Goal: Task Accomplishment & Management: Use online tool/utility

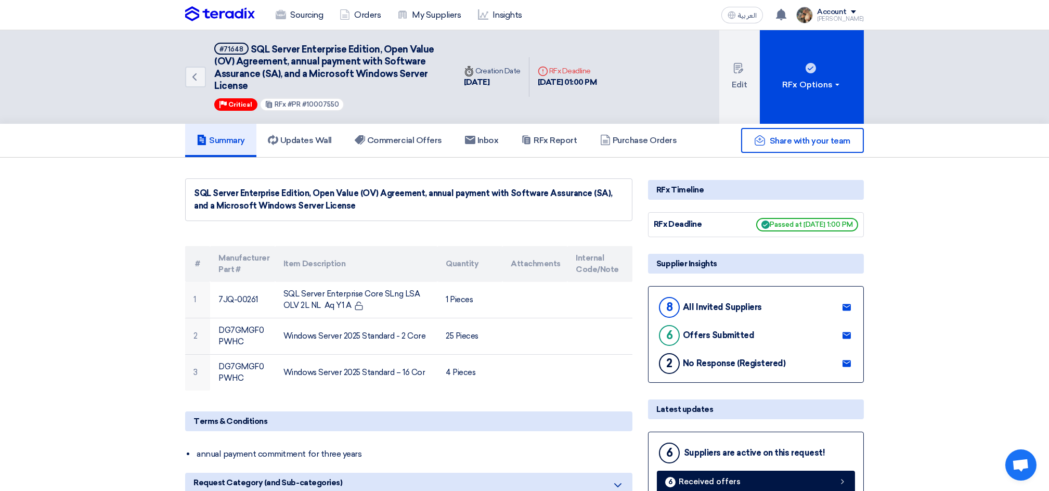
click at [237, 10] on img at bounding box center [220, 14] width 70 height 16
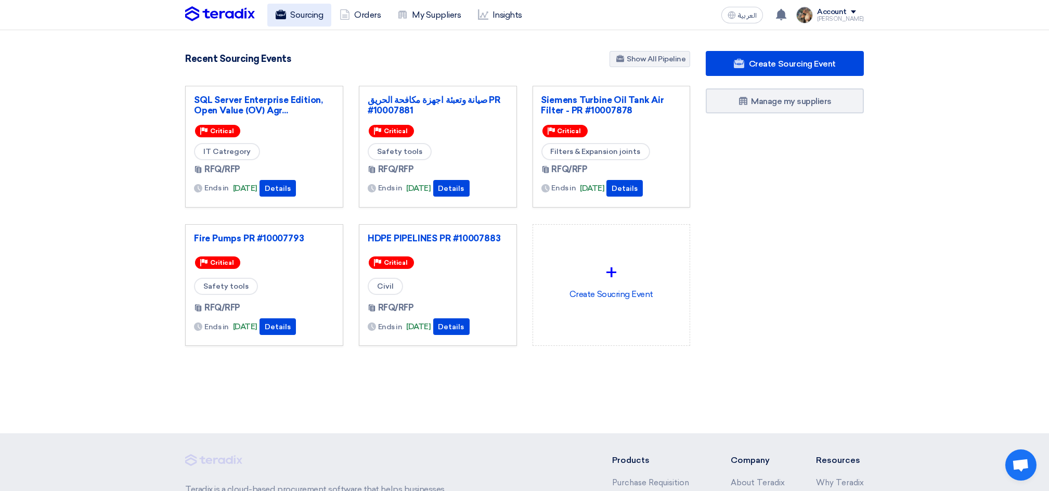
click at [294, 22] on link "Sourcing" at bounding box center [299, 15] width 64 height 23
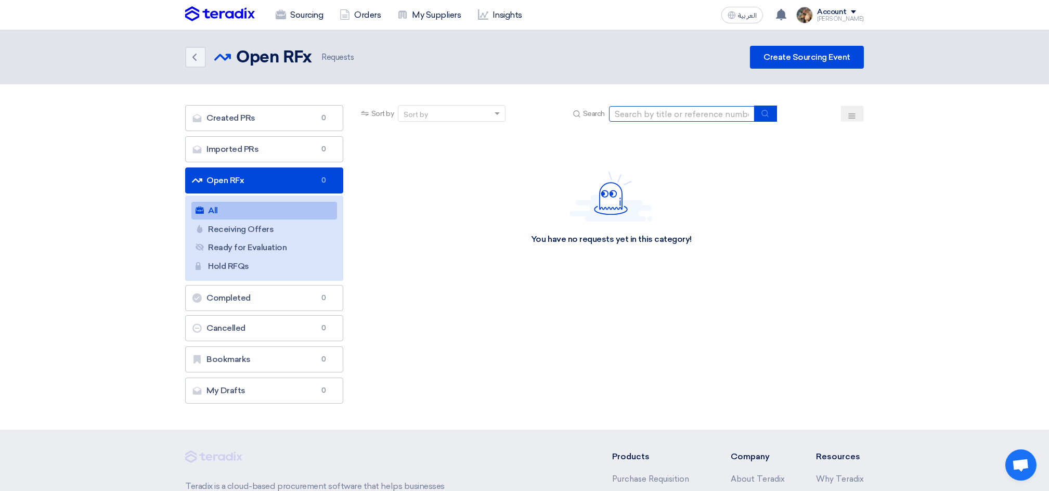
click at [668, 111] on input at bounding box center [682, 114] width 146 height 16
paste input "10008716"
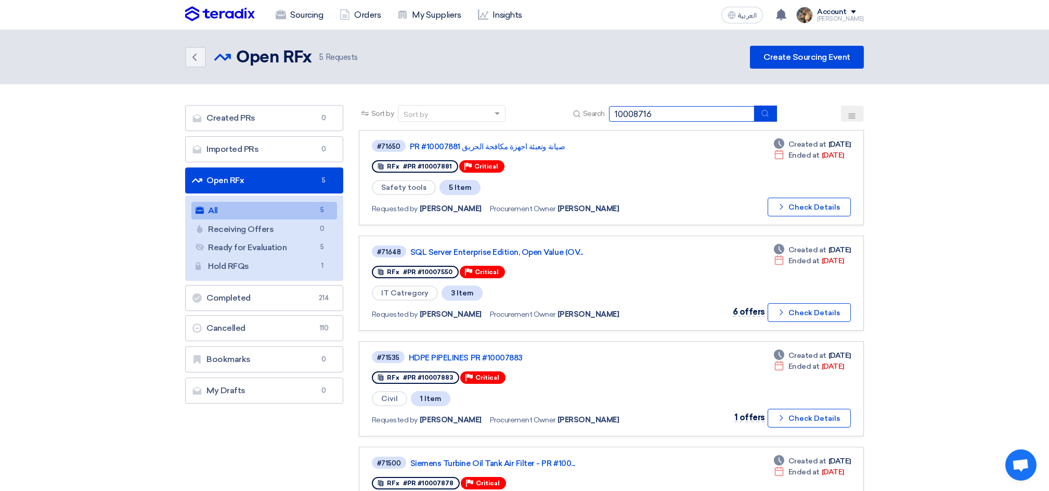
drag, startPoint x: 636, startPoint y: 112, endPoint x: 643, endPoint y: 111, distance: 6.8
click at [643, 111] on input "10008716" at bounding box center [682, 114] width 146 height 16
type input "10007816"
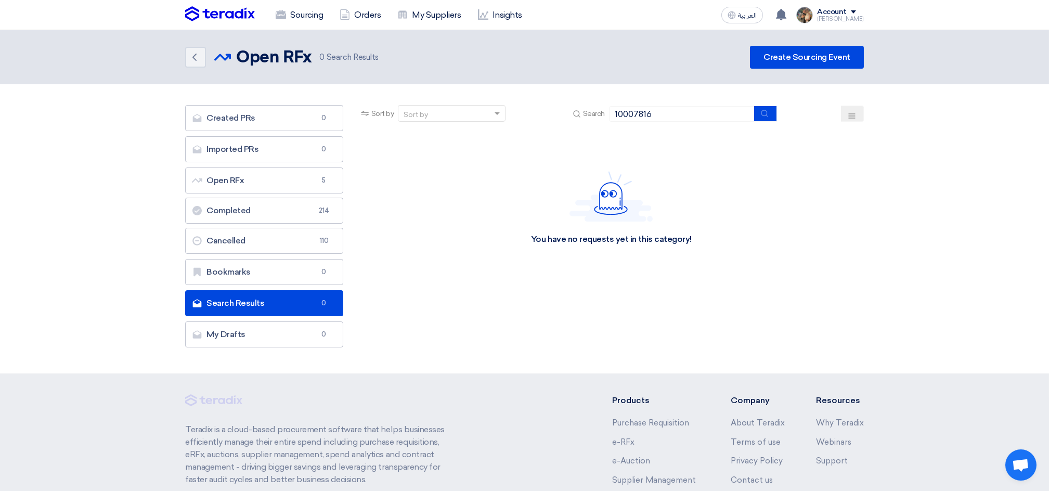
click at [663, 225] on div "You have no requests yet in this category!" at bounding box center [611, 208] width 161 height 74
click at [300, 18] on link "Sourcing" at bounding box center [299, 15] width 64 height 23
click at [223, 14] on img at bounding box center [220, 14] width 70 height 16
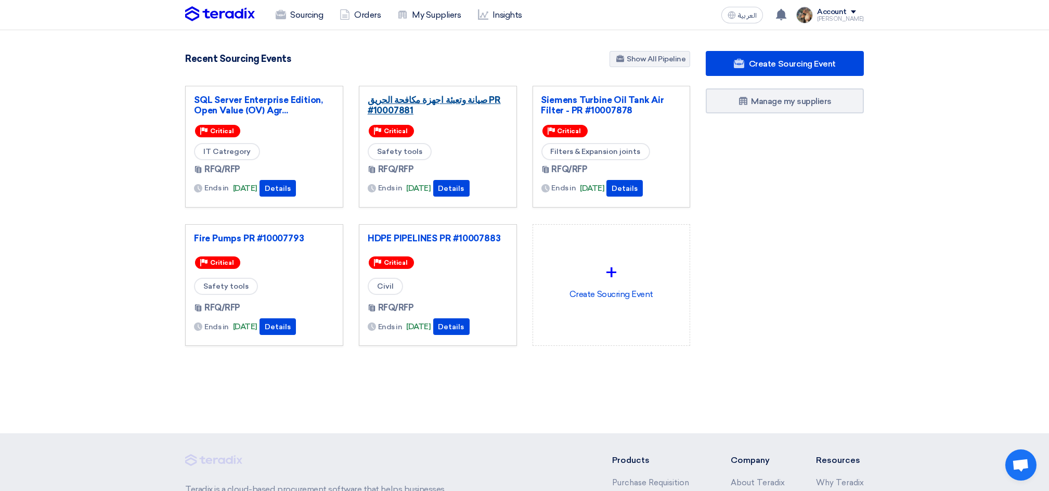
click at [403, 96] on link "صيانة وتعبئة اجهزة مكافحة الحريق PR #10007881" at bounding box center [438, 105] width 140 height 21
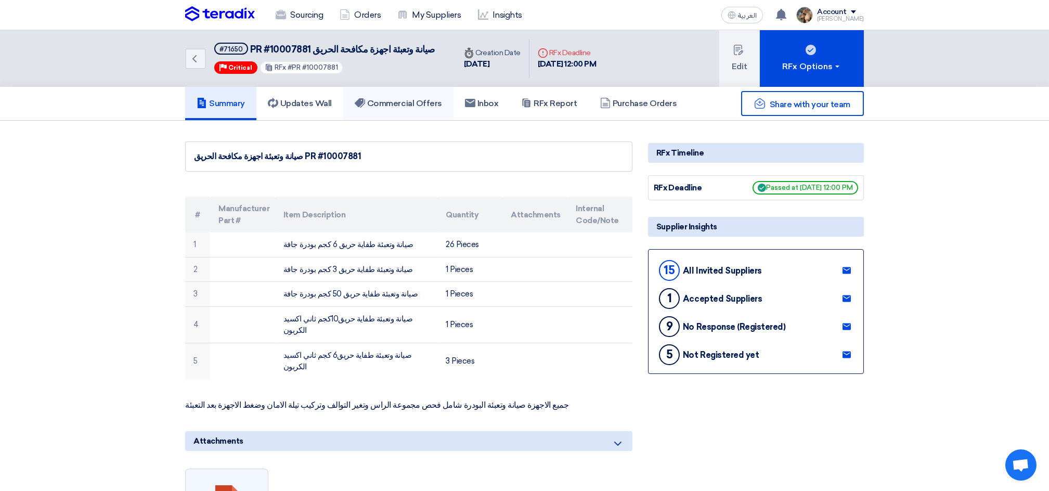
click at [407, 103] on h5 "Commercial Offers" at bounding box center [398, 103] width 87 height 10
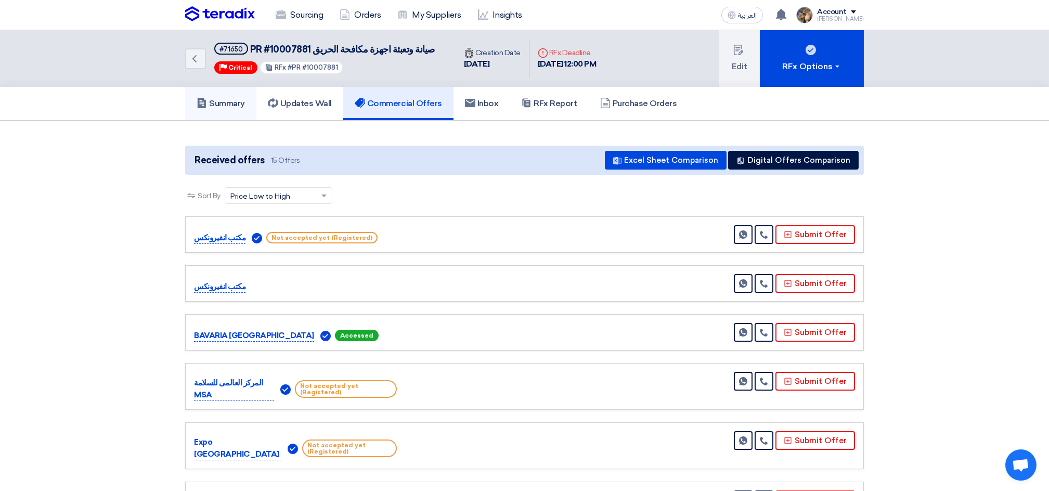
click at [227, 111] on link "Summary" at bounding box center [220, 103] width 71 height 33
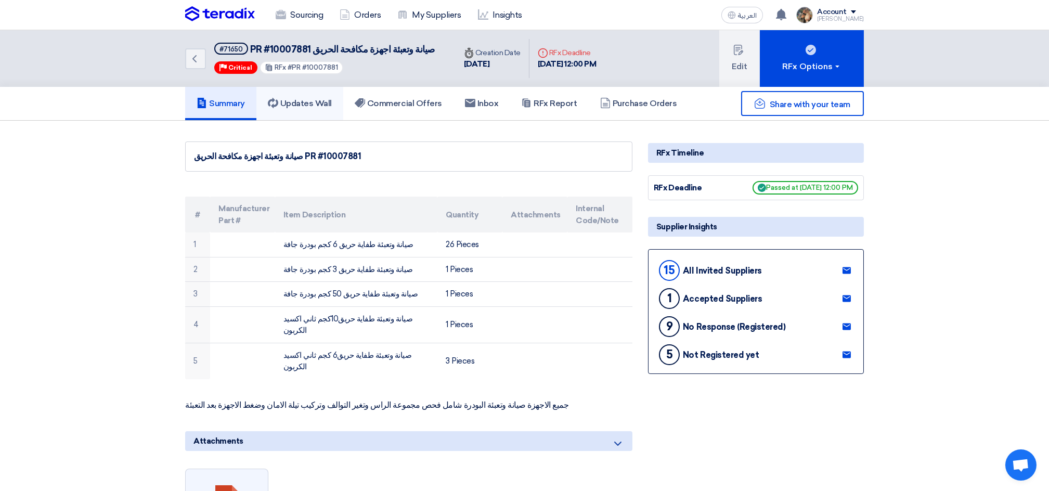
click at [288, 115] on link "Updates Wall" at bounding box center [299, 103] width 87 height 33
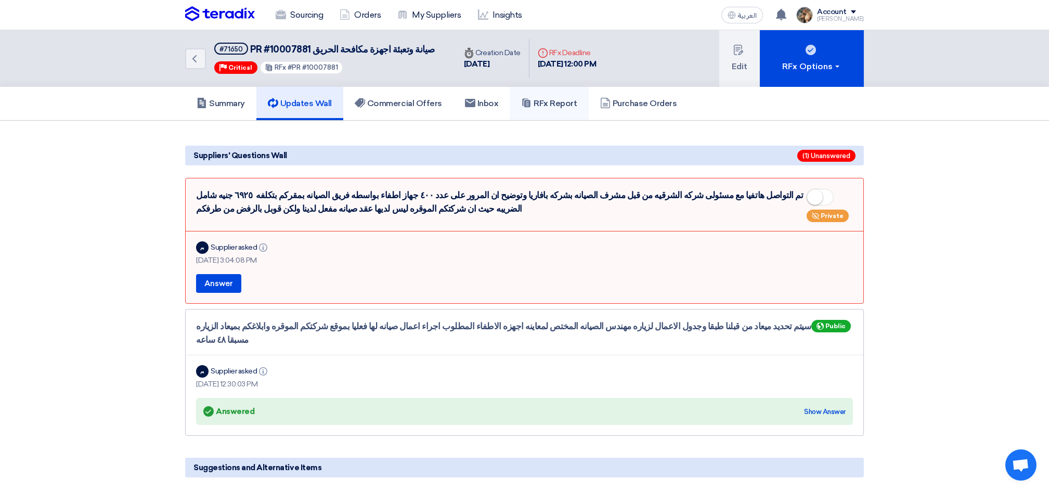
click at [542, 102] on h5 "RFx Report" at bounding box center [549, 103] width 56 height 10
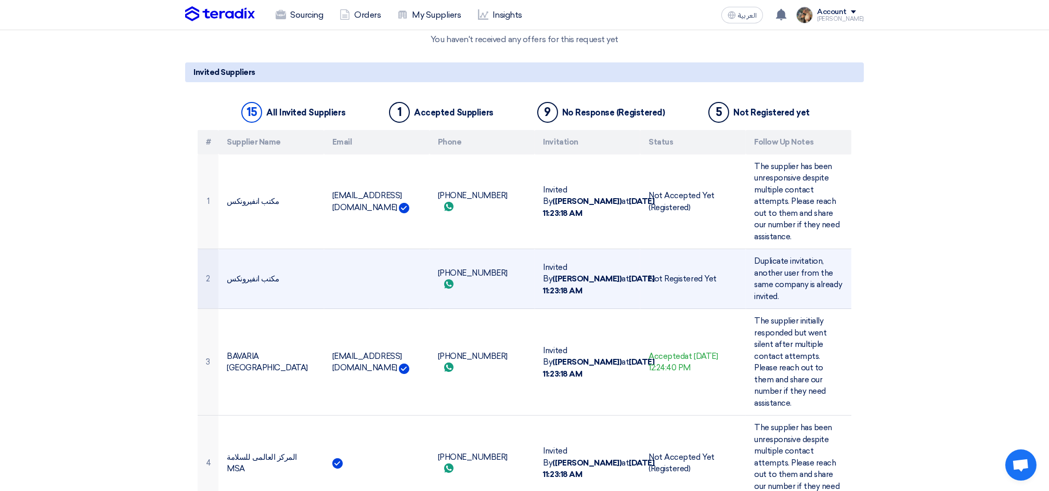
scroll to position [346, 0]
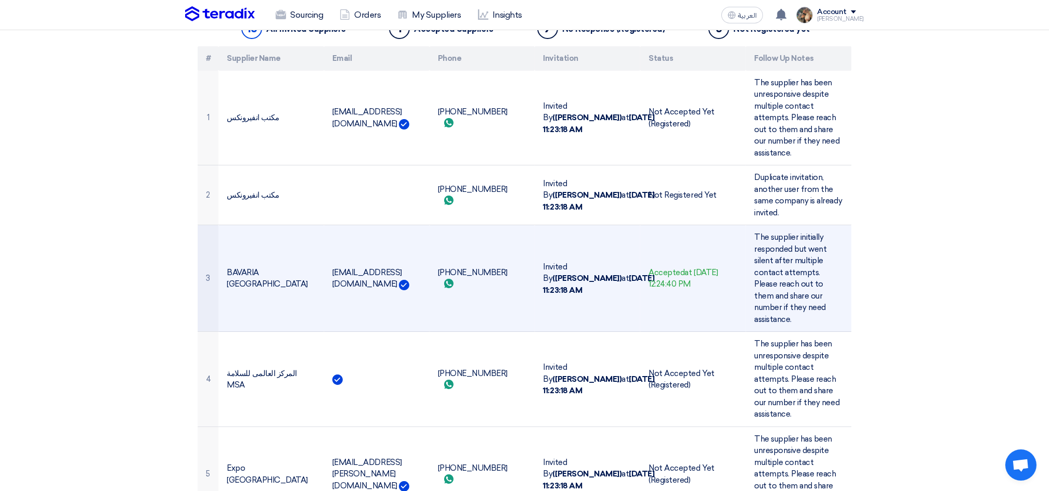
click at [268, 273] on td "BAVARIA [GEOGRAPHIC_DATA]" at bounding box center [271, 278] width 106 height 107
click at [343, 264] on td "[EMAIL_ADDRESS][DOMAIN_NAME]" at bounding box center [377, 278] width 106 height 107
click at [465, 273] on td "[PHONE_NUMBER] Send whatsApp message" at bounding box center [482, 278] width 106 height 107
click at [343, 271] on td "[EMAIL_ADDRESS][DOMAIN_NAME]" at bounding box center [377, 278] width 106 height 107
click at [367, 263] on td "[EMAIL_ADDRESS][DOMAIN_NAME]" at bounding box center [377, 278] width 106 height 107
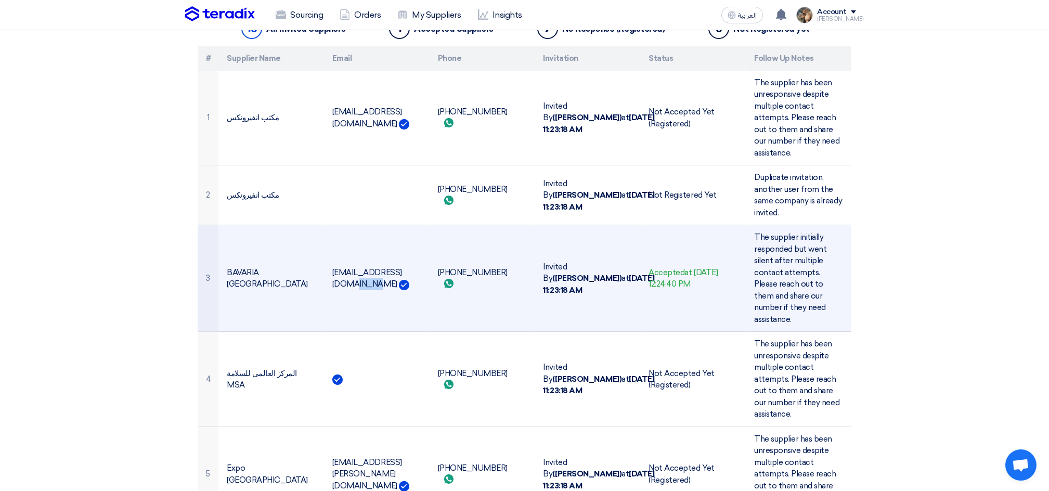
click at [367, 263] on td "[EMAIL_ADDRESS][DOMAIN_NAME]" at bounding box center [377, 278] width 106 height 107
drag, startPoint x: 367, startPoint y: 263, endPoint x: 342, endPoint y: 265, distance: 25.1
click at [342, 265] on td "[EMAIL_ADDRESS][DOMAIN_NAME]" at bounding box center [377, 278] width 106 height 107
click at [331, 262] on td "[EMAIL_ADDRESS][DOMAIN_NAME]" at bounding box center [377, 278] width 106 height 107
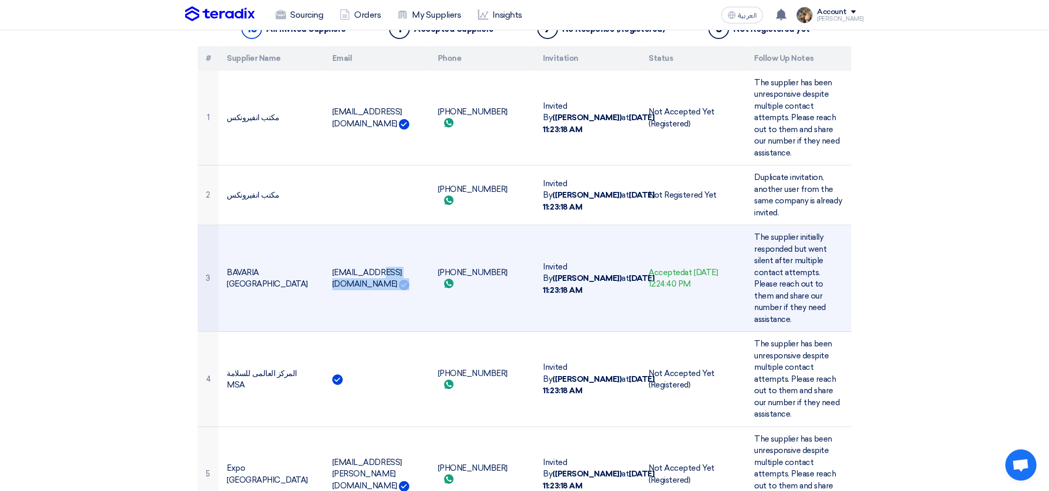
drag, startPoint x: 333, startPoint y: 263, endPoint x: 435, endPoint y: 268, distance: 102.1
click at [429, 268] on td "[EMAIL_ADDRESS][DOMAIN_NAME]" at bounding box center [377, 278] width 106 height 107
copy td "[EMAIL_ADDRESS][DOMAIN_NAME]"
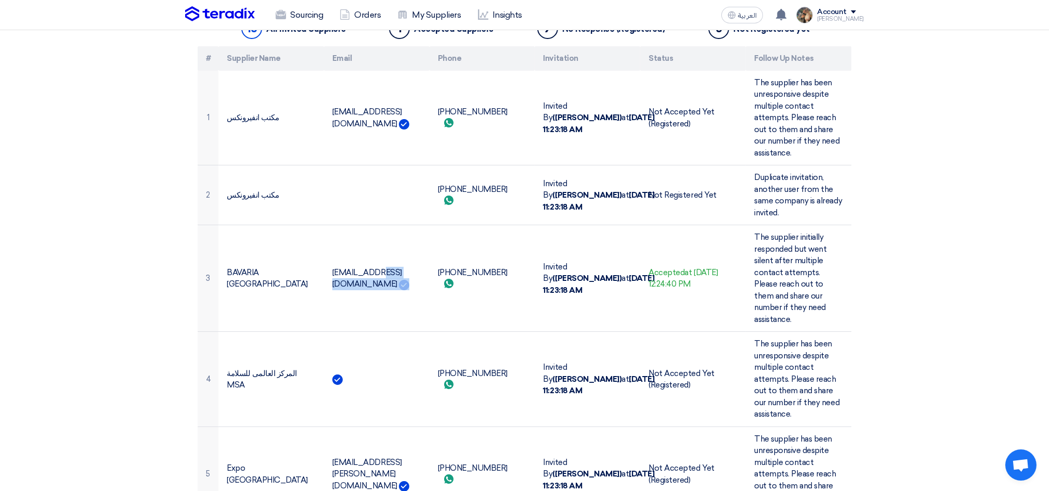
click at [216, 19] on img at bounding box center [220, 14] width 70 height 16
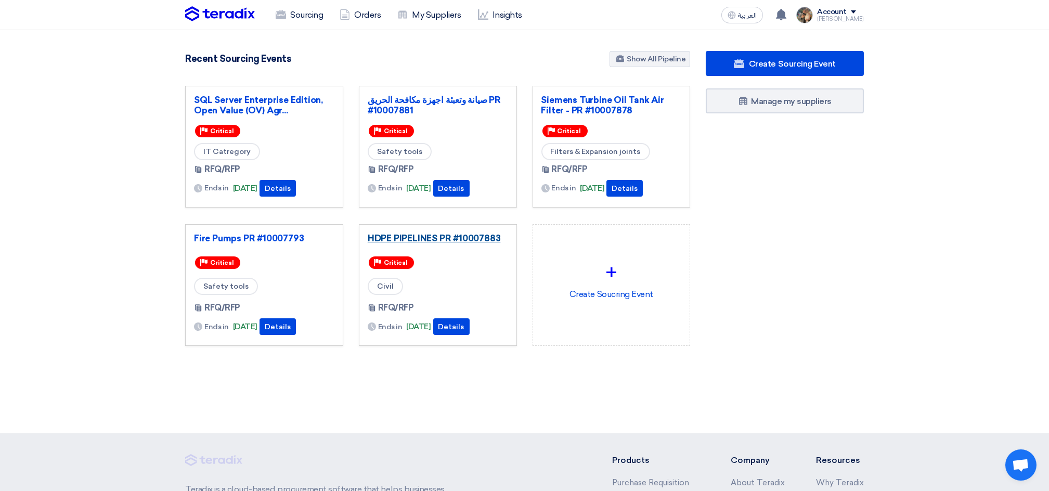
click at [433, 238] on link "HDPE PIPELINES PR #10007883" at bounding box center [438, 238] width 140 height 10
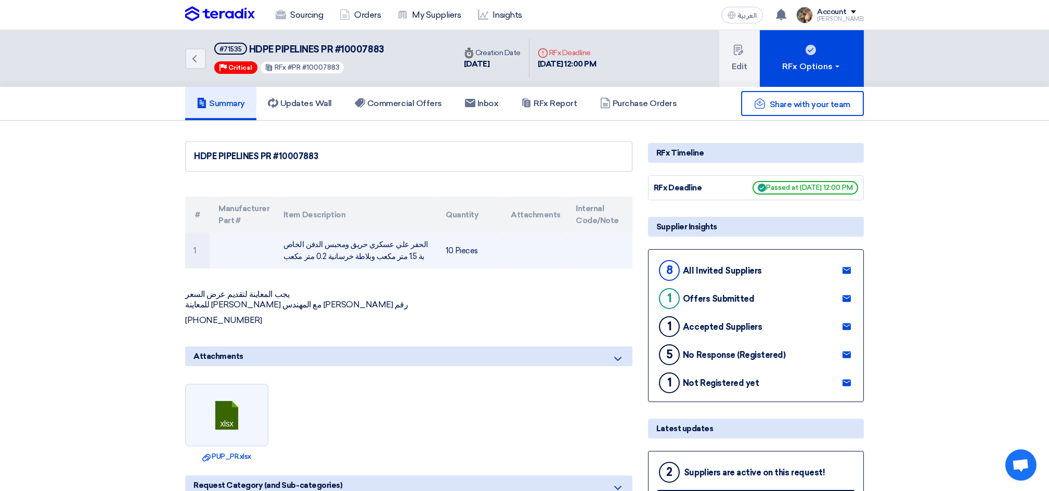
click at [353, 252] on td "الحفر علي عسكري حريق ومحبس الدفن الخاص بة 1.5 متر مكعب وبلاطة خرسانية 0.2 متر م…" at bounding box center [356, 250] width 162 height 36
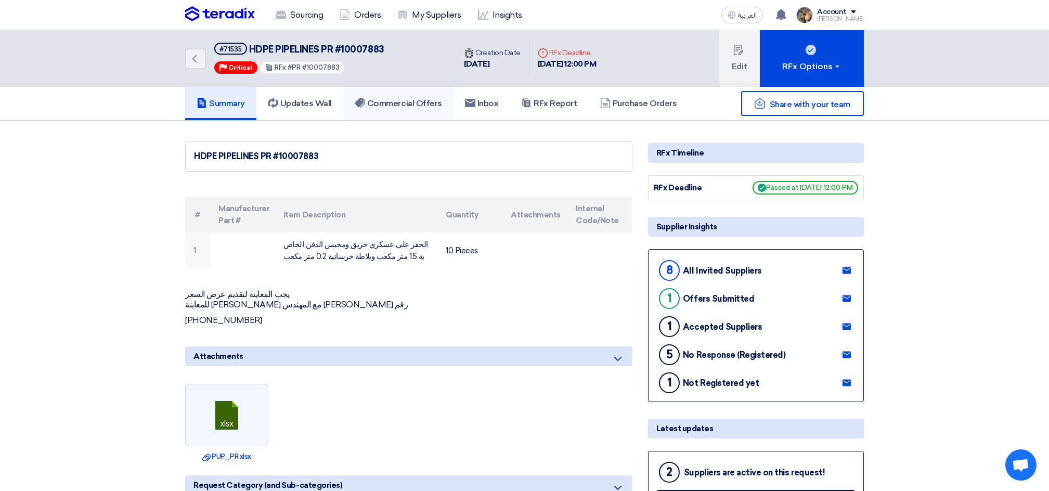
click at [375, 102] on h5 "Commercial Offers" at bounding box center [398, 103] width 87 height 10
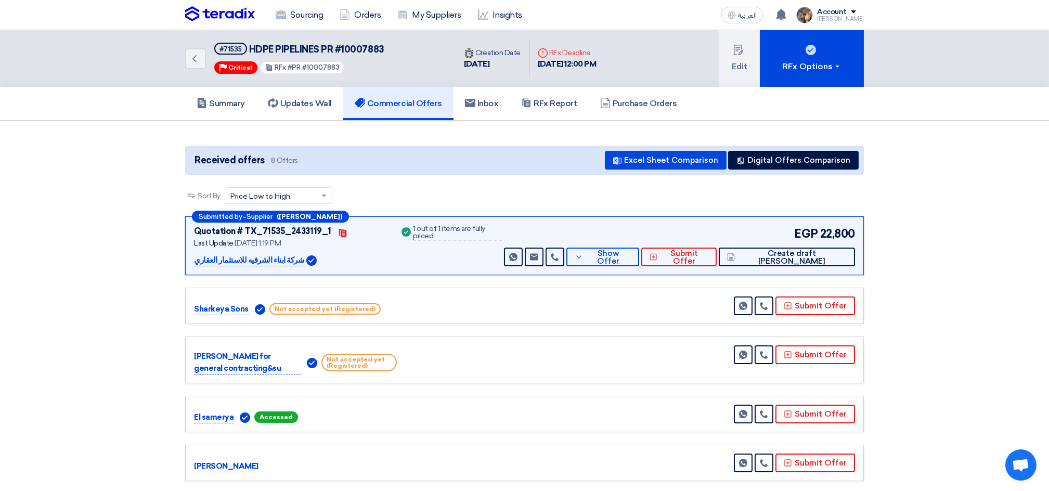
click at [216, 9] on img at bounding box center [220, 14] width 70 height 16
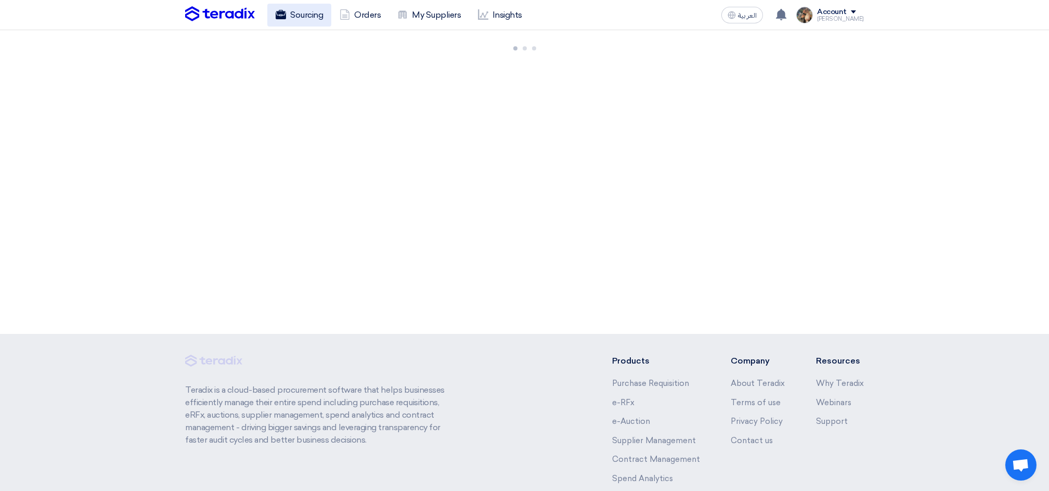
click at [331, 20] on link "Sourcing" at bounding box center [299, 15] width 64 height 23
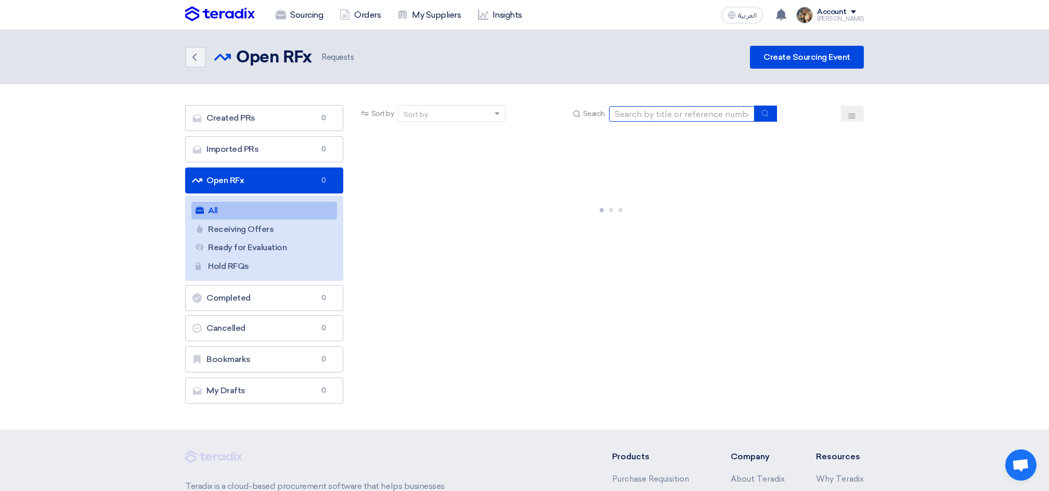
click at [643, 115] on input at bounding box center [682, 114] width 146 height 16
type input "10007884"
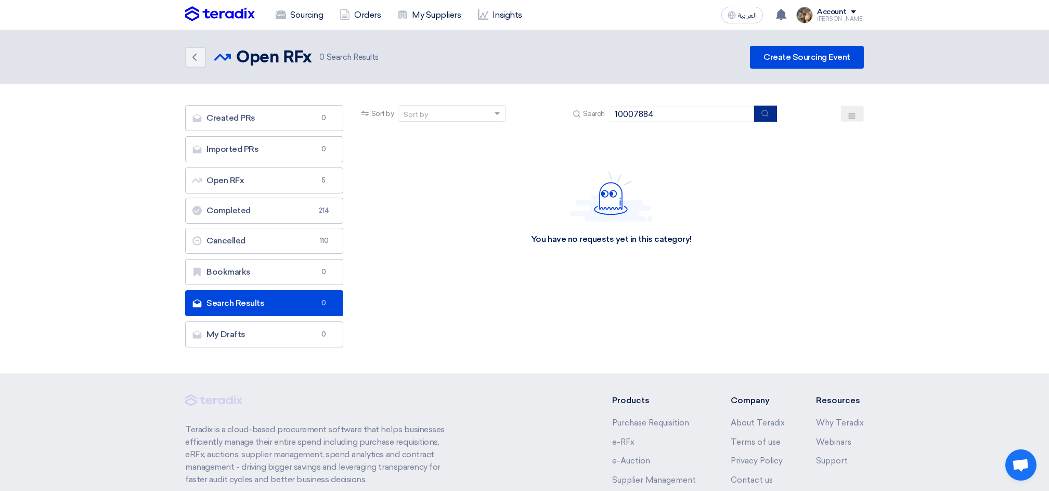
click at [761, 117] on button "submit" at bounding box center [765, 114] width 23 height 16
click at [197, 15] on img at bounding box center [220, 14] width 70 height 16
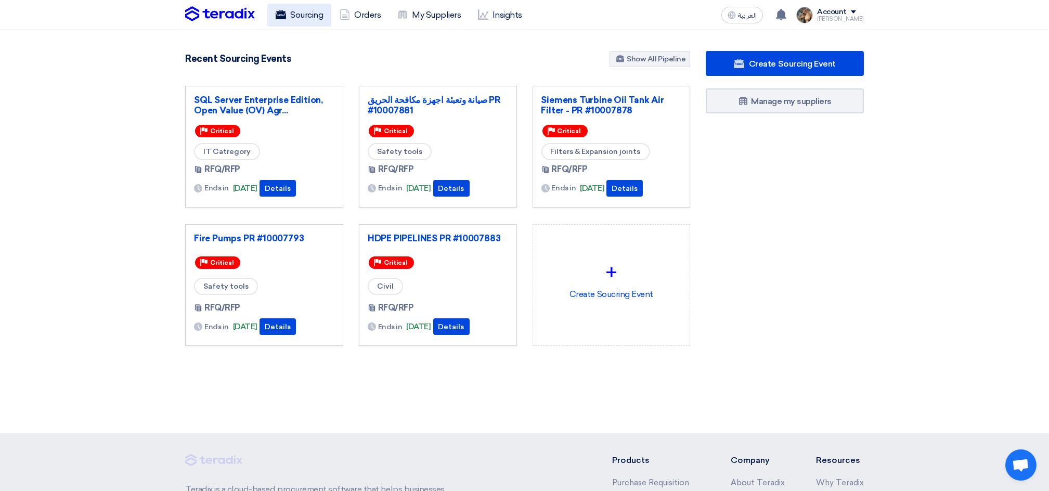
click at [284, 15] on icon at bounding box center [281, 14] width 10 height 10
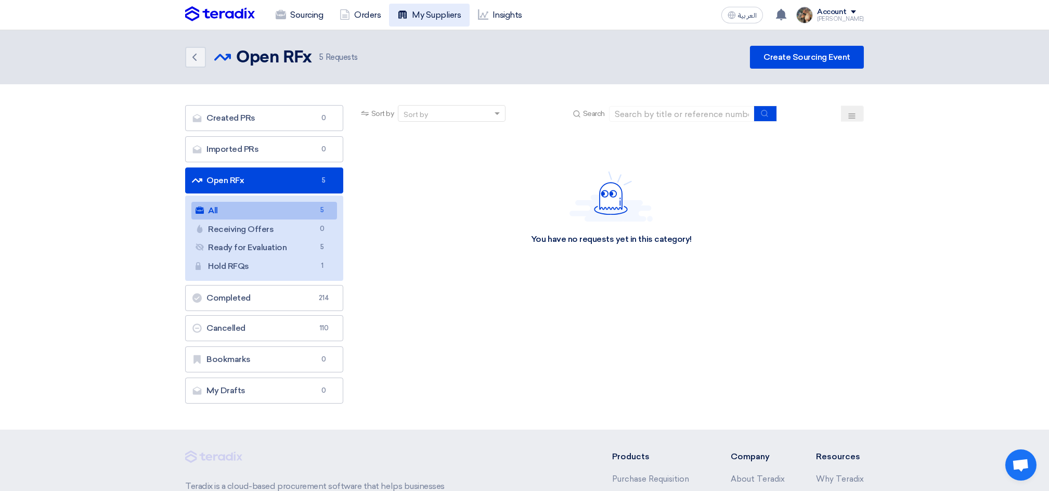
click at [410, 14] on link "My Suppliers" at bounding box center [429, 15] width 80 height 23
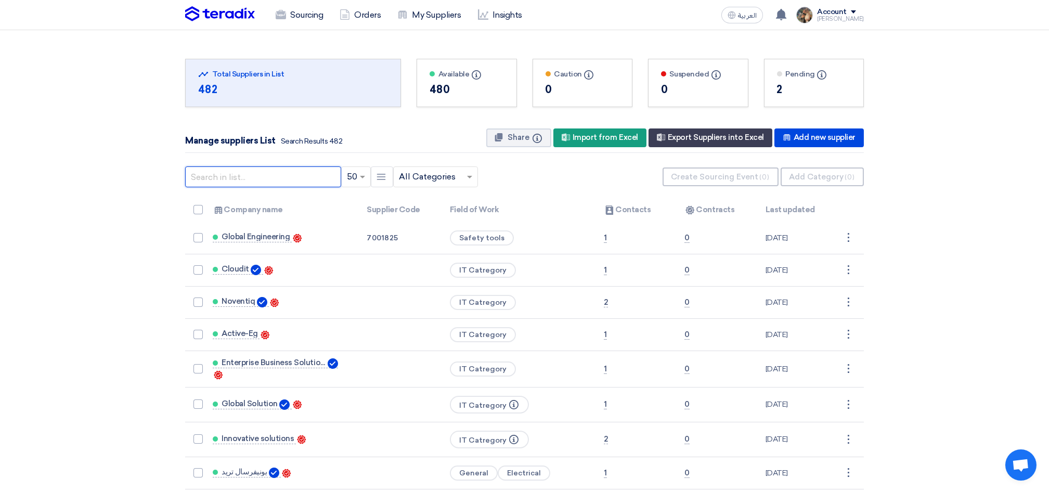
click at [212, 182] on input "text" at bounding box center [263, 176] width 156 height 21
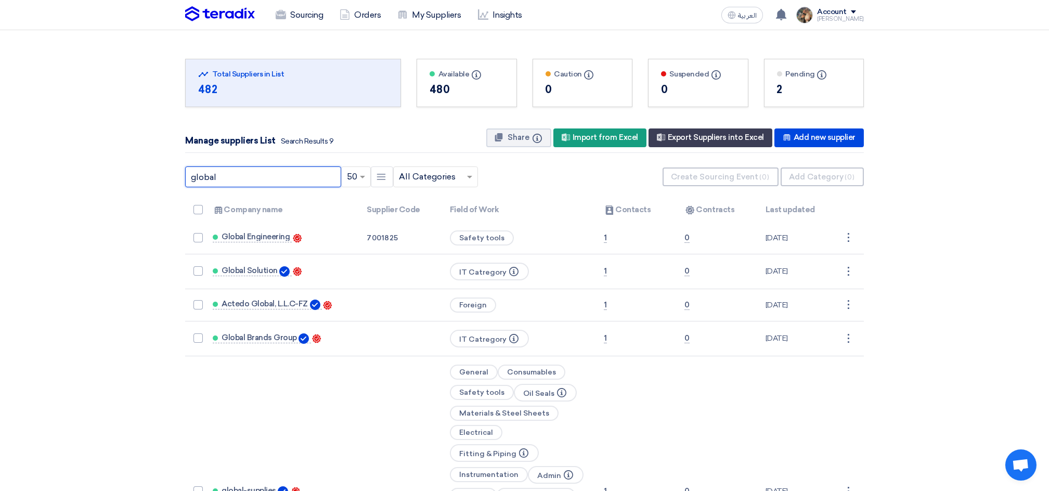
drag, startPoint x: 223, startPoint y: 179, endPoint x: 107, endPoint y: 161, distance: 117.3
click at [107, 161] on section "Total Suppliers in this list Total Suppliers in List 482 Available Info" at bounding box center [524, 409] width 1049 height 758
type input "[PERSON_NAME]"
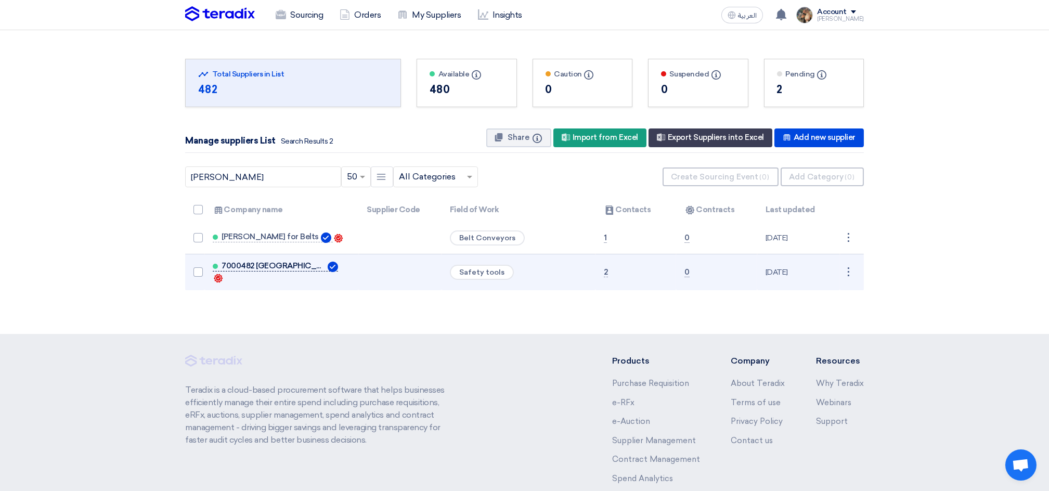
click at [260, 264] on span "7000482 [GEOGRAPHIC_DATA][PERSON_NAME]. Trade&Import" at bounding box center [274, 266] width 104 height 8
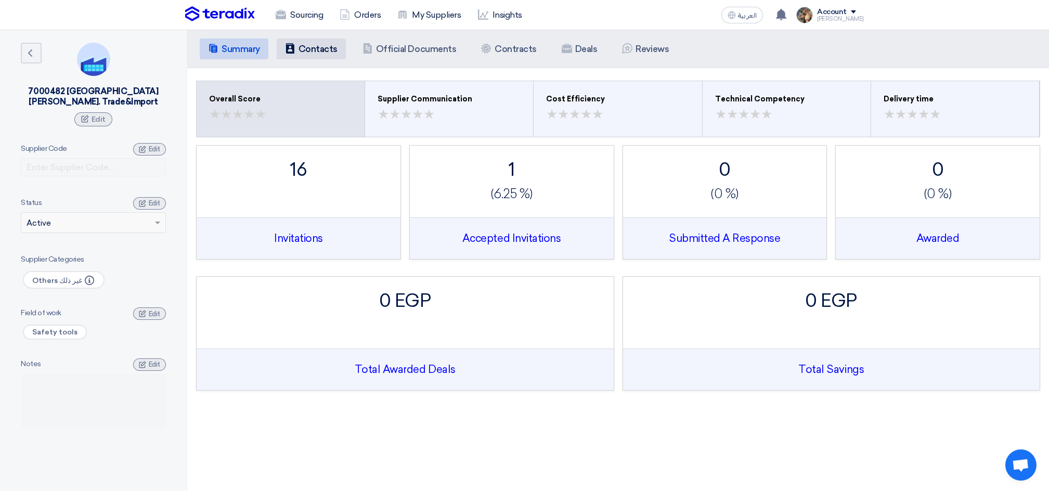
click at [326, 52] on h5 "Contacts" at bounding box center [317, 49] width 39 height 10
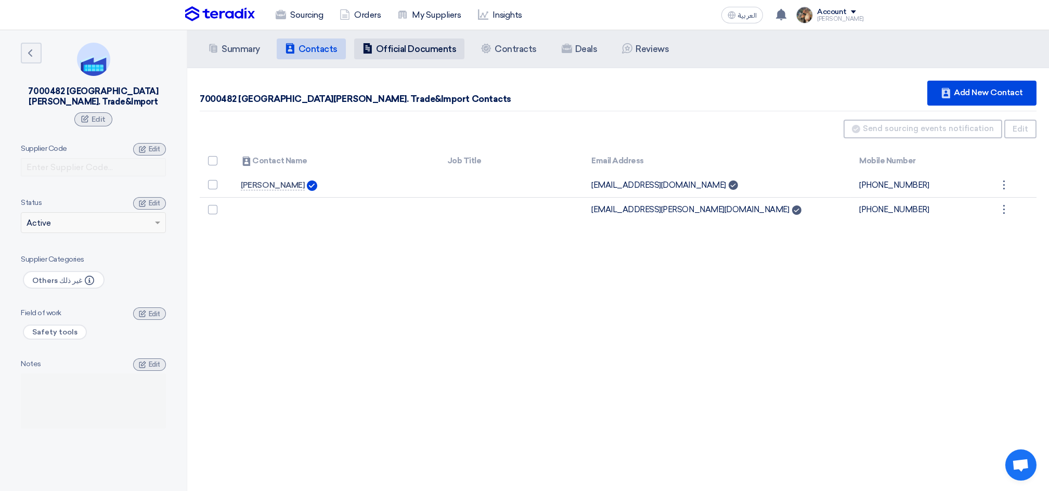
click at [376, 54] on h5 "Official Documents" at bounding box center [416, 49] width 80 height 10
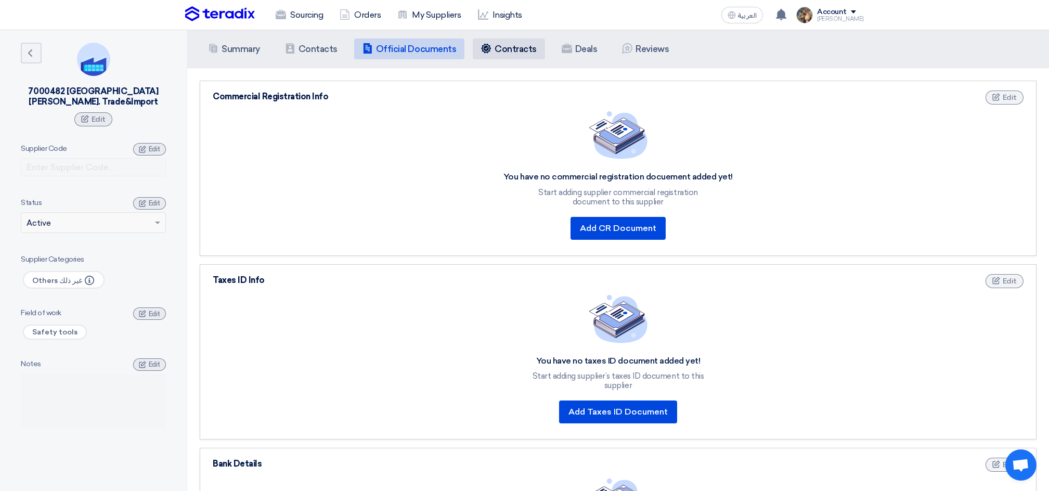
click at [501, 47] on h5 "Contracts" at bounding box center [515, 49] width 42 height 10
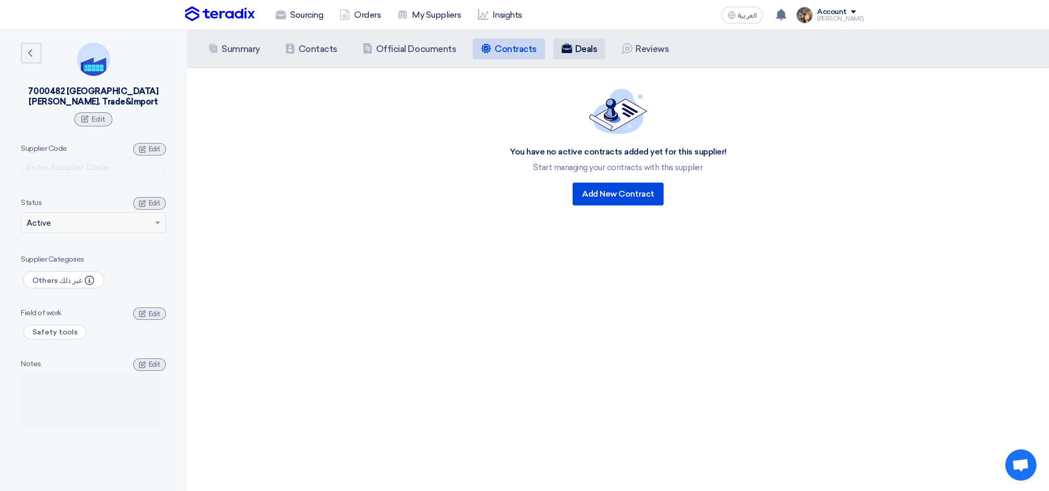
click at [588, 47] on h5 "Deals" at bounding box center [586, 49] width 22 height 10
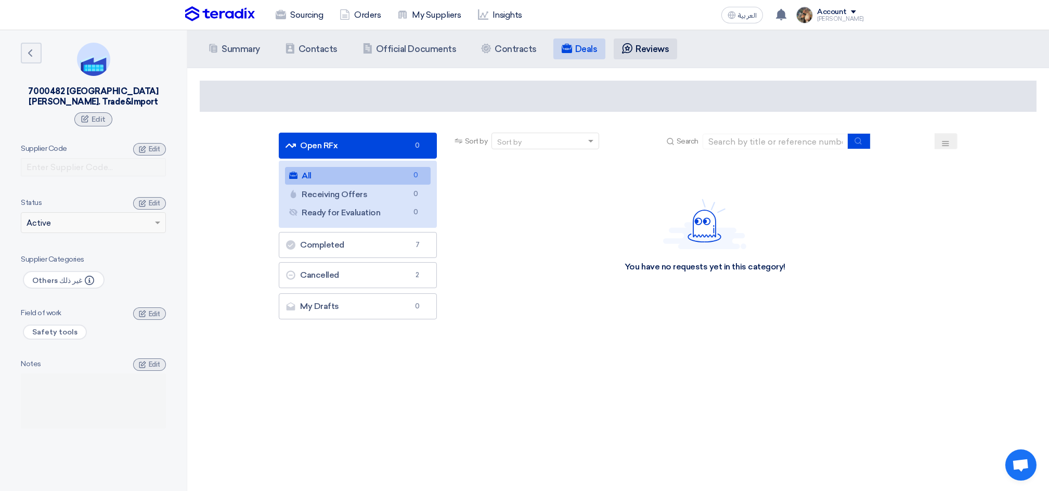
click at [637, 54] on h5 "Reviews" at bounding box center [651, 49] width 33 height 10
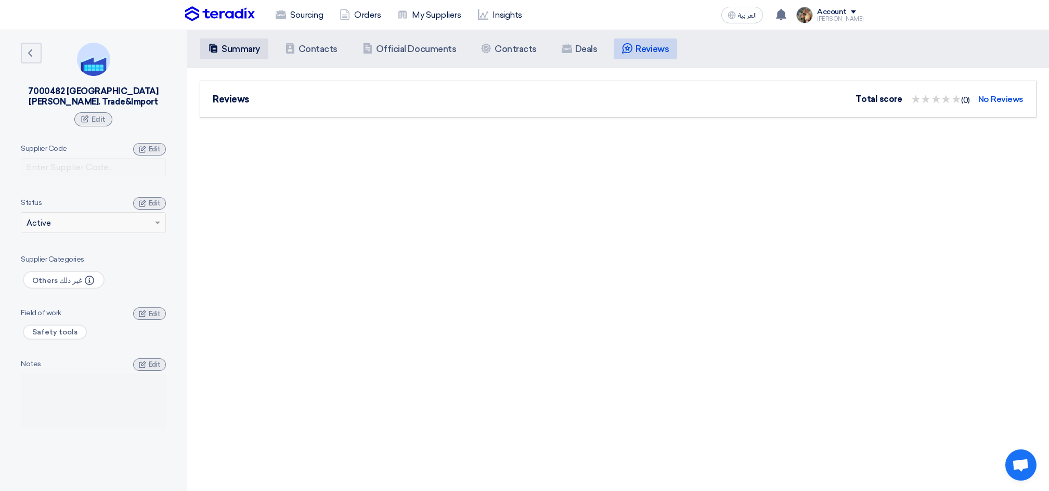
click at [230, 51] on h5 "Summary" at bounding box center [241, 49] width 38 height 10
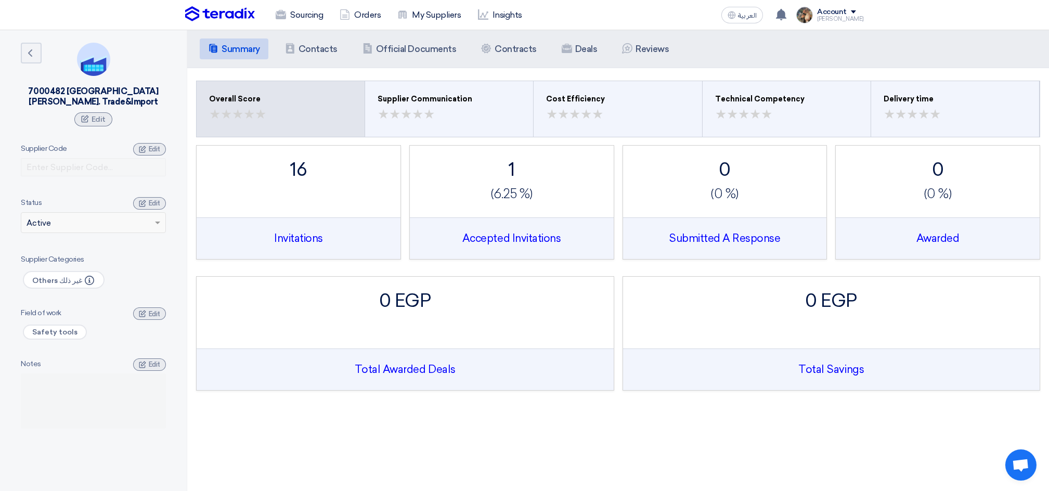
click at [232, 15] on img at bounding box center [220, 14] width 70 height 16
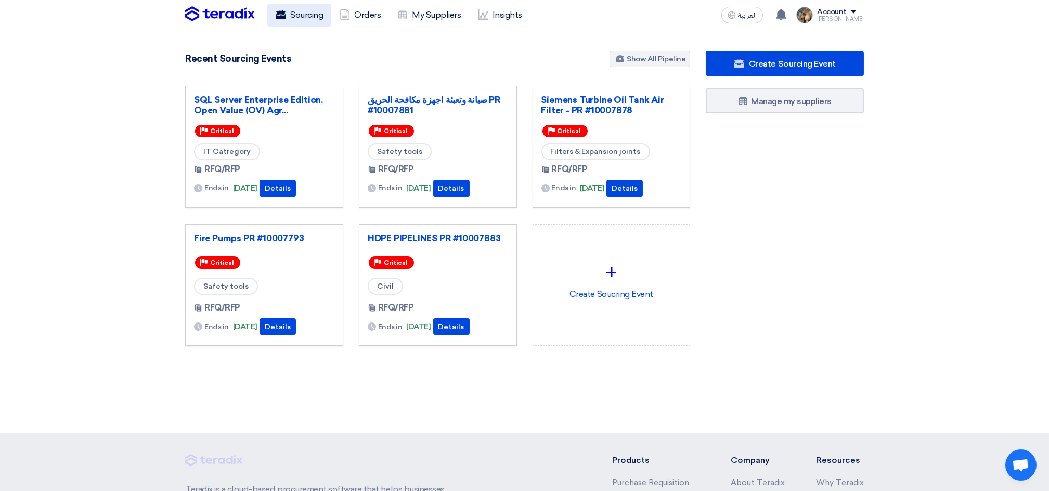
click at [303, 19] on link "Sourcing" at bounding box center [299, 15] width 64 height 23
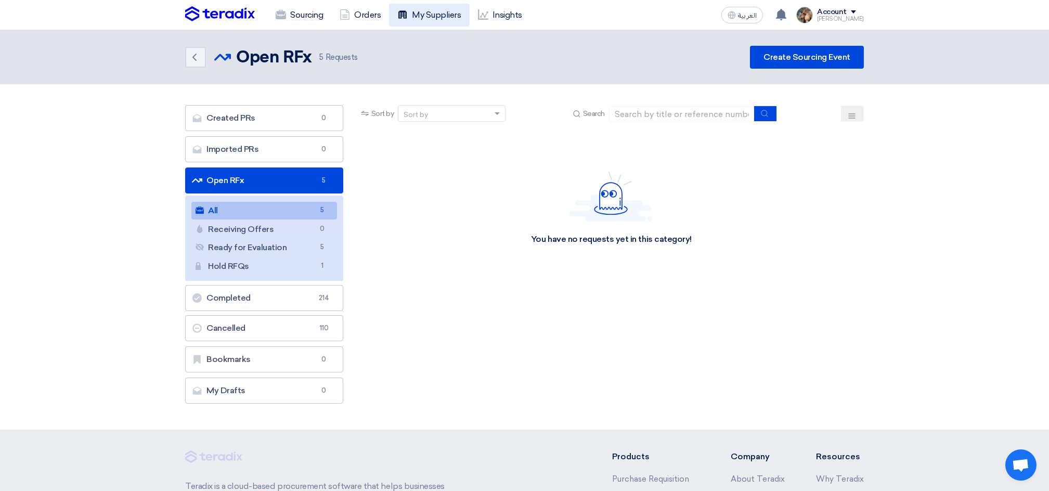
click at [437, 9] on link "My Suppliers" at bounding box center [429, 15] width 80 height 23
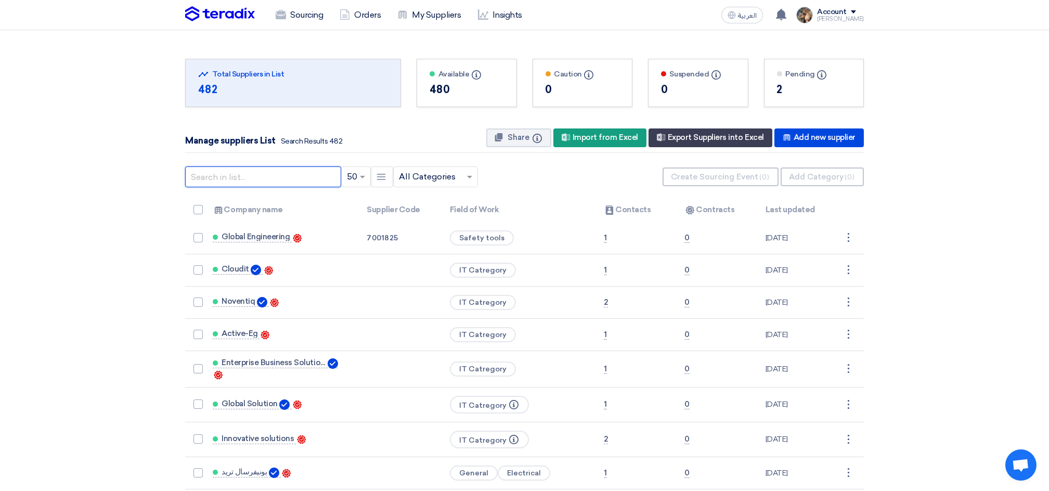
click at [276, 176] on input "text" at bounding box center [263, 176] width 156 height 21
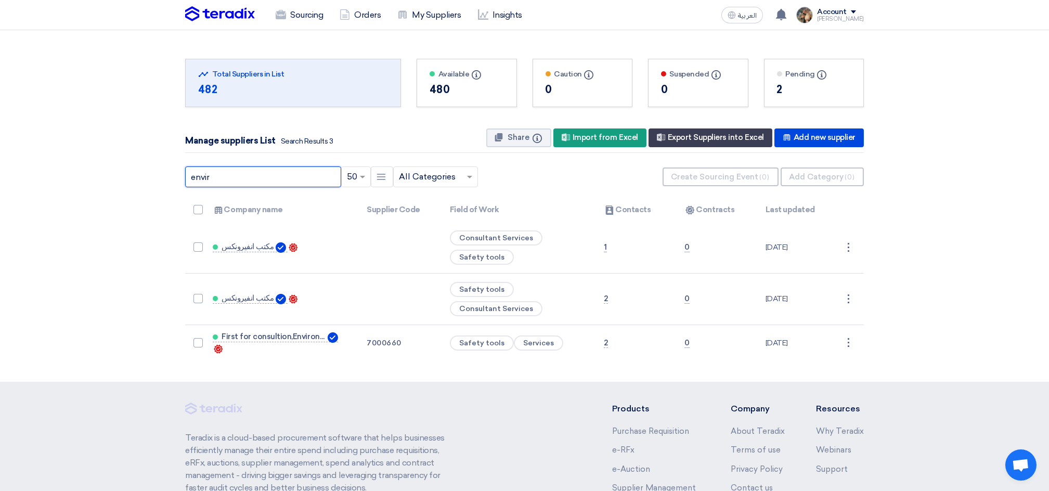
drag, startPoint x: 213, startPoint y: 176, endPoint x: 170, endPoint y: 176, distance: 42.6
click at [170, 176] on section "Total Suppliers in this list Total Suppliers in List 482 Available Info" at bounding box center [524, 205] width 1049 height 351
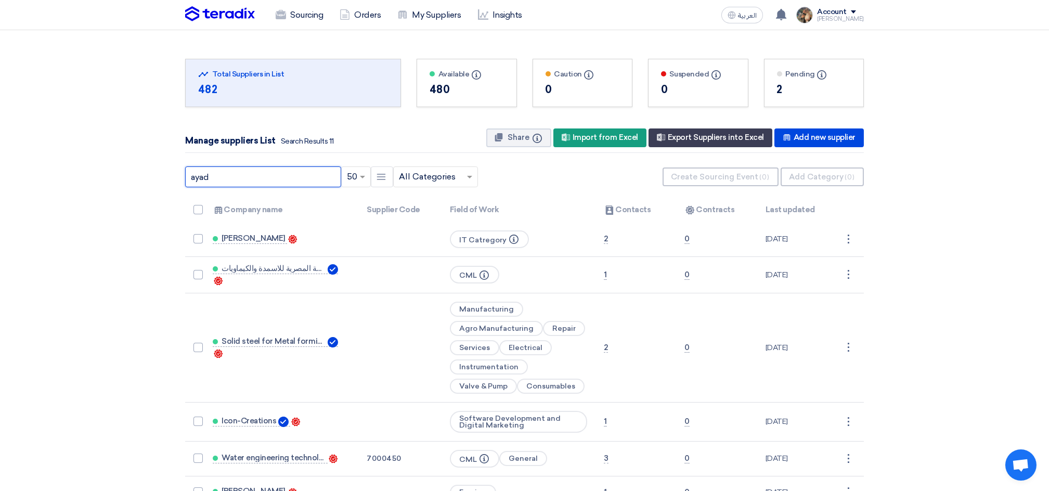
type input "ayad"
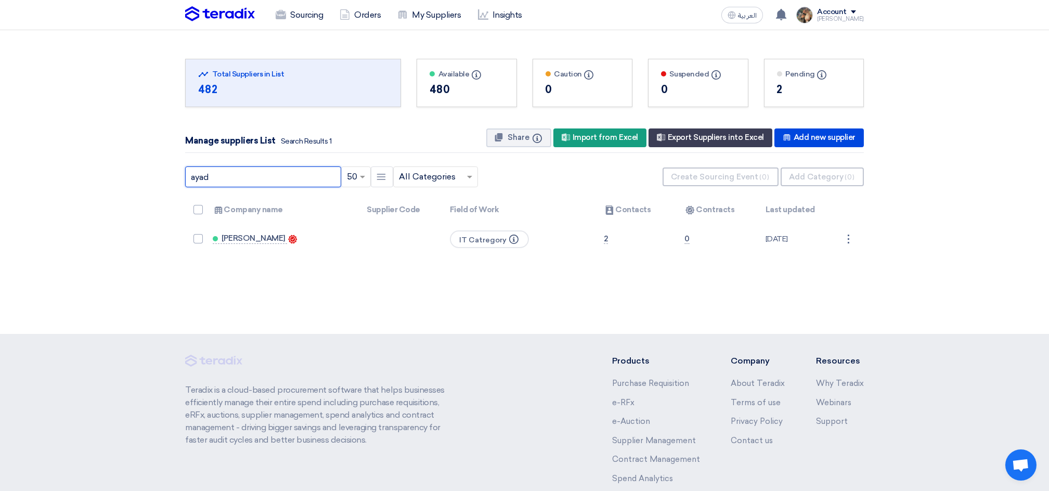
drag, startPoint x: 235, startPoint y: 178, endPoint x: 151, endPoint y: 178, distance: 83.7
click at [151, 178] on section "Total Suppliers in this list Total Suppliers in List 482 Available Info" at bounding box center [524, 153] width 1049 height 247
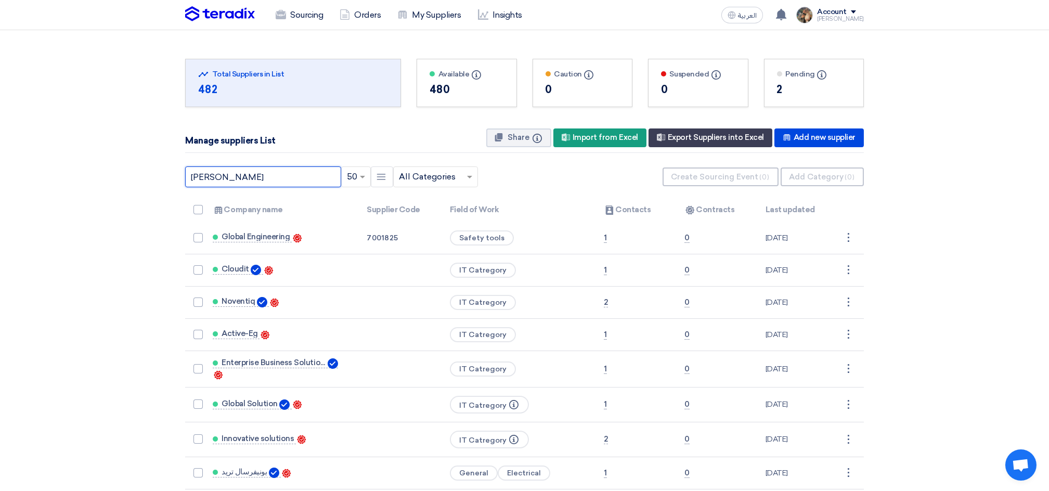
type input "[PERSON_NAME]"
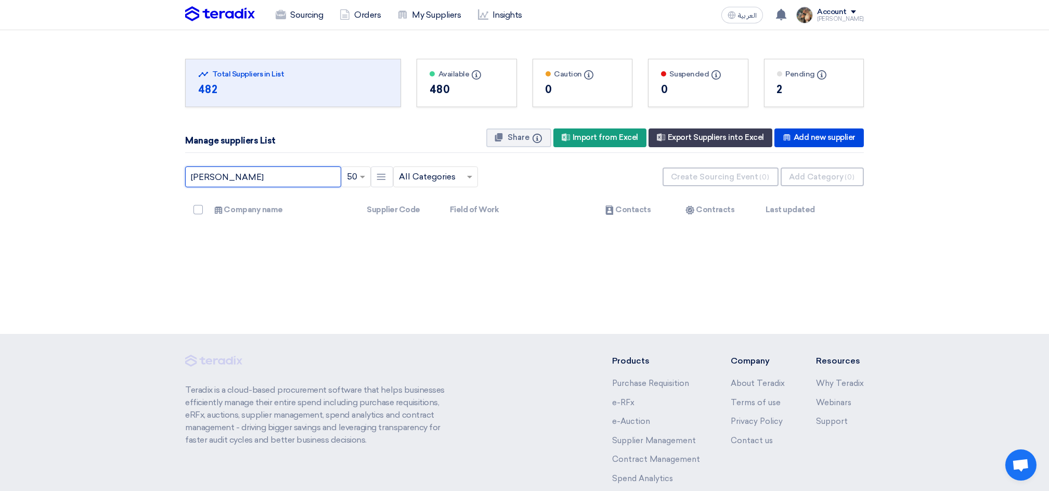
drag, startPoint x: 228, startPoint y: 179, endPoint x: 131, endPoint y: 178, distance: 97.2
click at [131, 178] on section "Total Suppliers in this list Total Suppliers in List 482 Available Info" at bounding box center [524, 136] width 1049 height 213
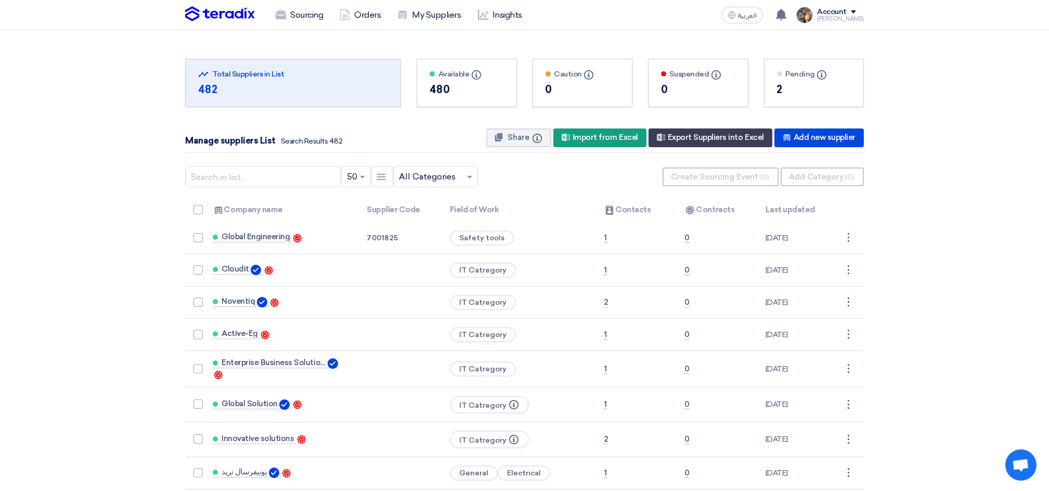
click at [231, 18] on img at bounding box center [220, 14] width 70 height 16
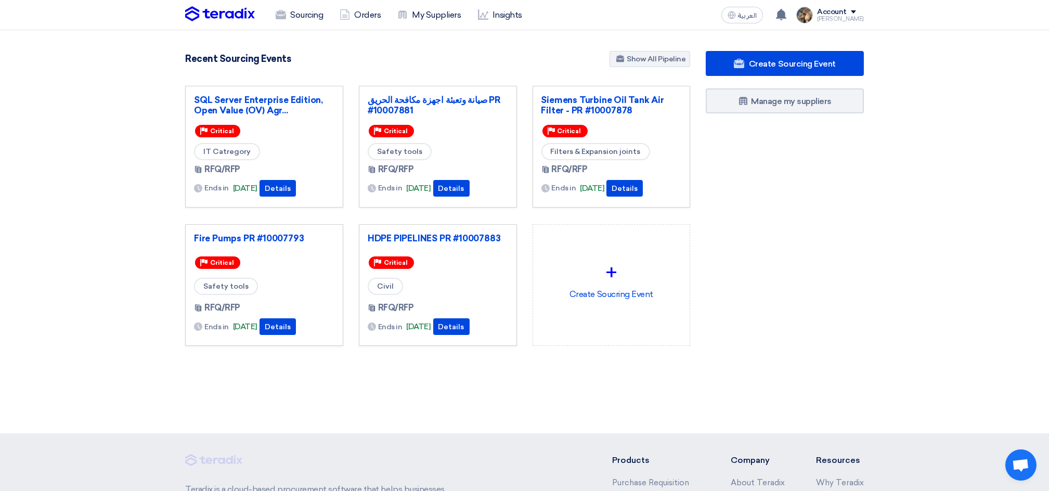
click at [446, 244] on div "HDPE PIPELINES PR #10007883" at bounding box center [438, 240] width 140 height 15
click at [446, 237] on link "HDPE PIPELINES PR #10007883" at bounding box center [438, 238] width 140 height 10
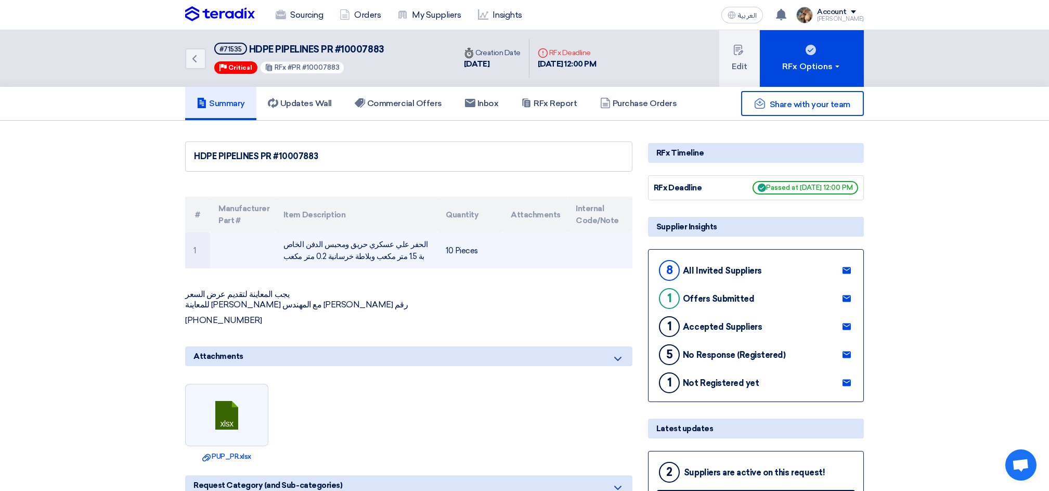
click at [413, 240] on td "الحفر علي عسكري حريق ومحبس الدفن الخاص بة 1.5 متر مكعب وبلاطة خرسانية 0.2 متر م…" at bounding box center [356, 250] width 162 height 36
drag, startPoint x: 414, startPoint y: 240, endPoint x: 294, endPoint y: 253, distance: 120.3
click at [294, 253] on td "الحفر علي عسكري حريق ومحبس الدفن الخاص بة 1.5 متر مكعب وبلاطة خرسانية 0.2 متر م…" at bounding box center [356, 250] width 162 height 36
copy td "الحفر علي عسكري حريق ومحبس الدفن الخاص بة 1.5 متر مكعب وبلاطة خرسانية 0.2 متر م…"
click at [458, 250] on td "10 Pieces" at bounding box center [469, 250] width 65 height 36
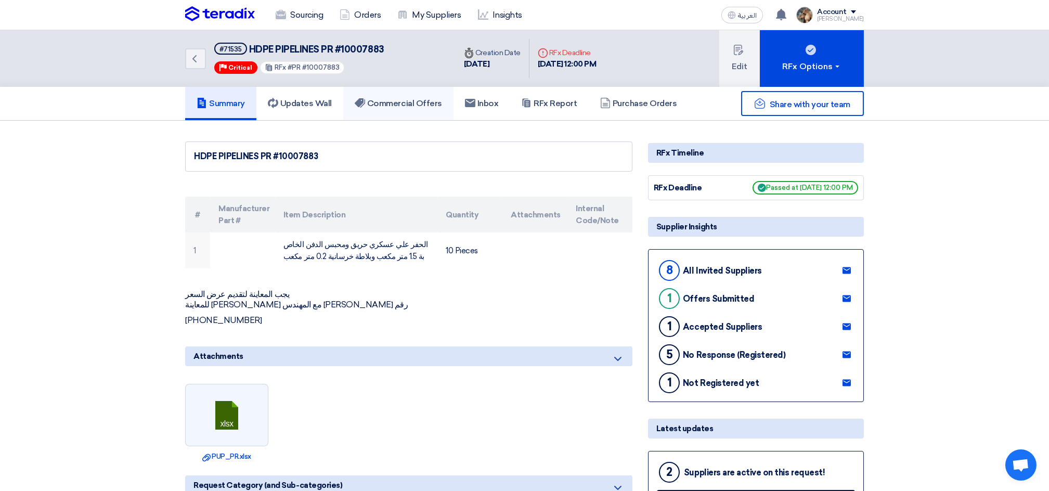
click at [395, 102] on h5 "Commercial Offers" at bounding box center [398, 103] width 87 height 10
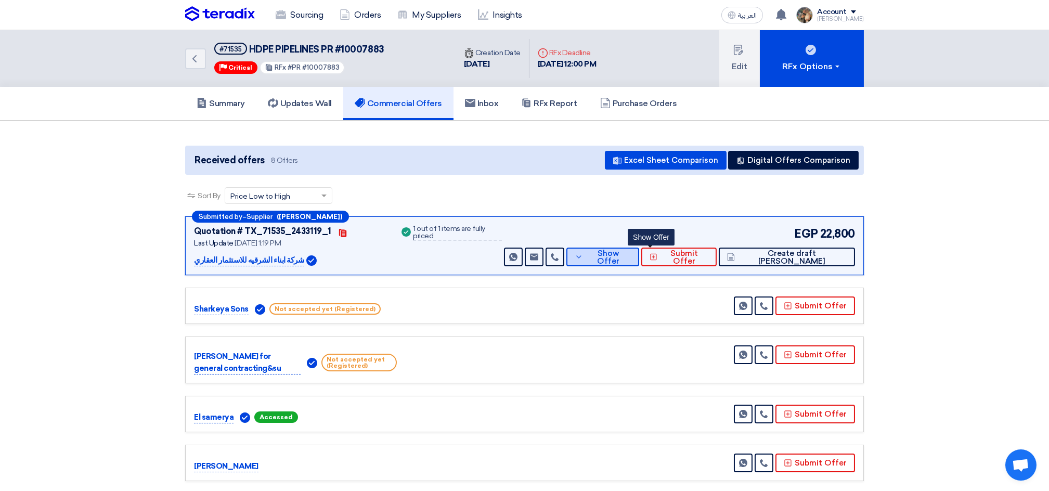
click at [635, 262] on button "Show Offer" at bounding box center [602, 256] width 73 height 19
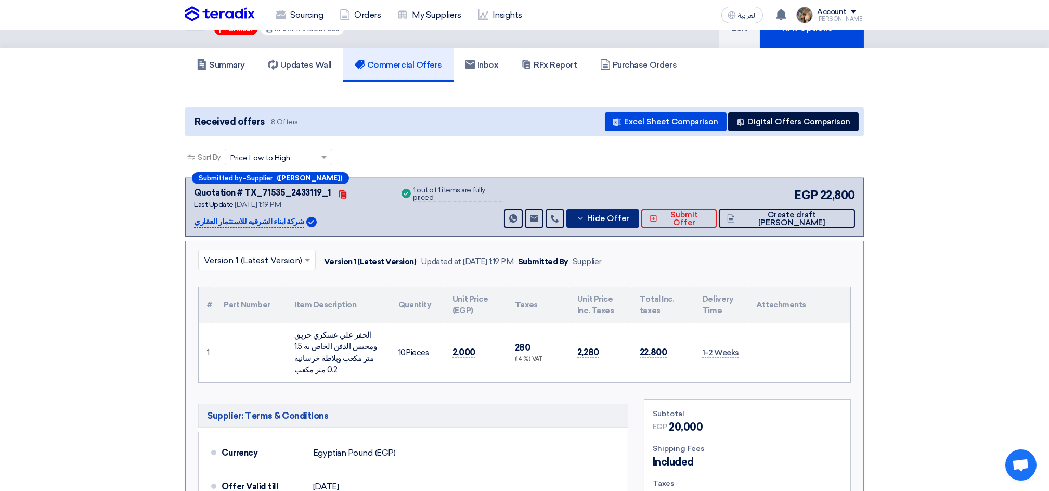
scroll to position [69, 0]
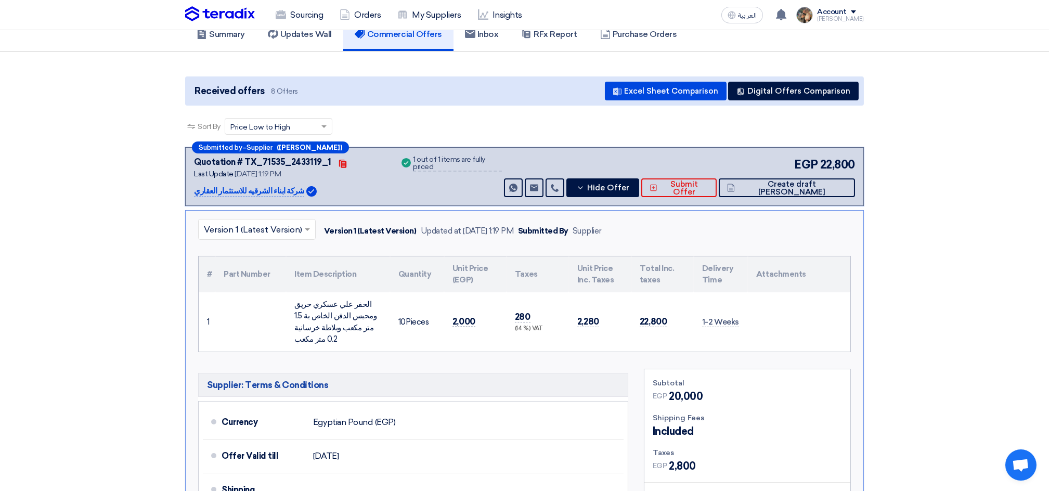
click at [461, 316] on span "2,000" at bounding box center [463, 321] width 23 height 11
copy span "2,000"
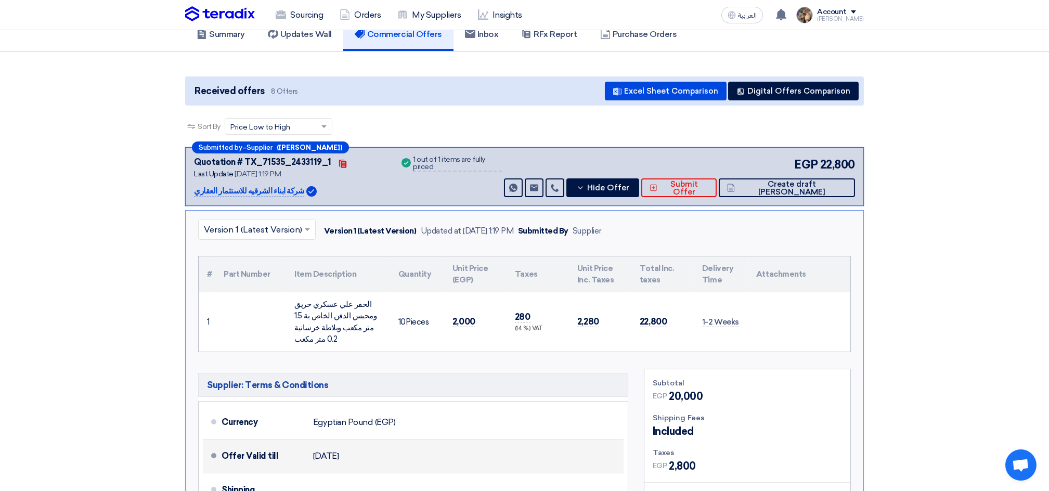
scroll to position [0, 0]
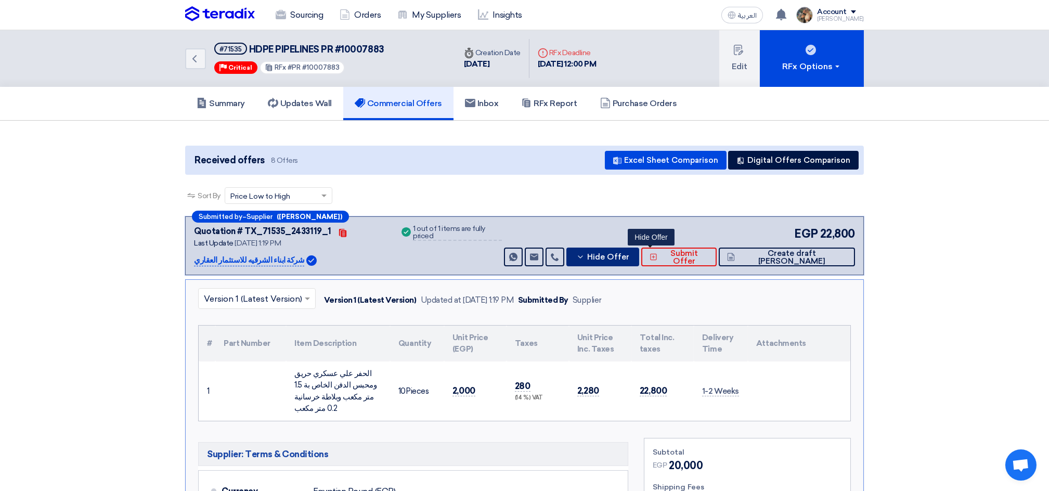
click at [584, 254] on icon at bounding box center [580, 257] width 8 height 8
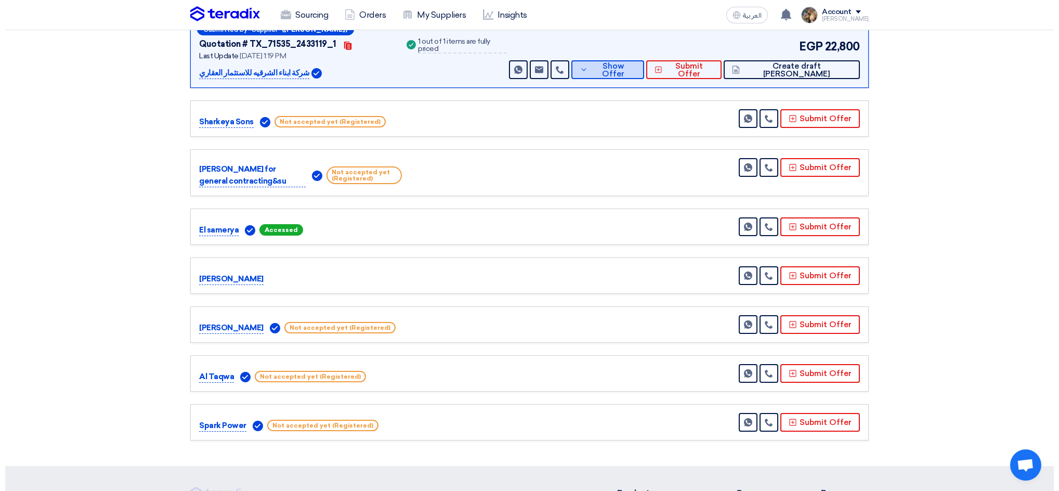
scroll to position [208, 0]
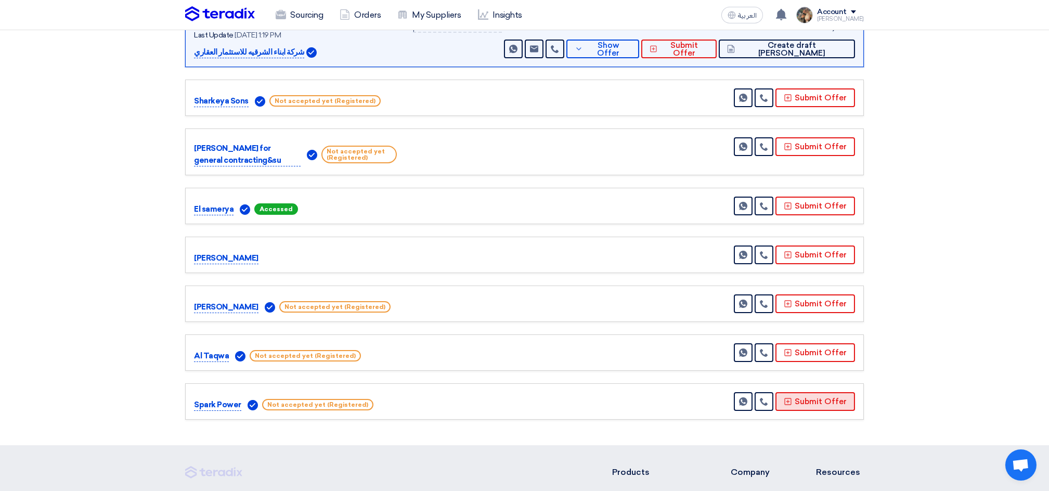
click at [801, 401] on button "Submit Offer" at bounding box center [815, 401] width 80 height 19
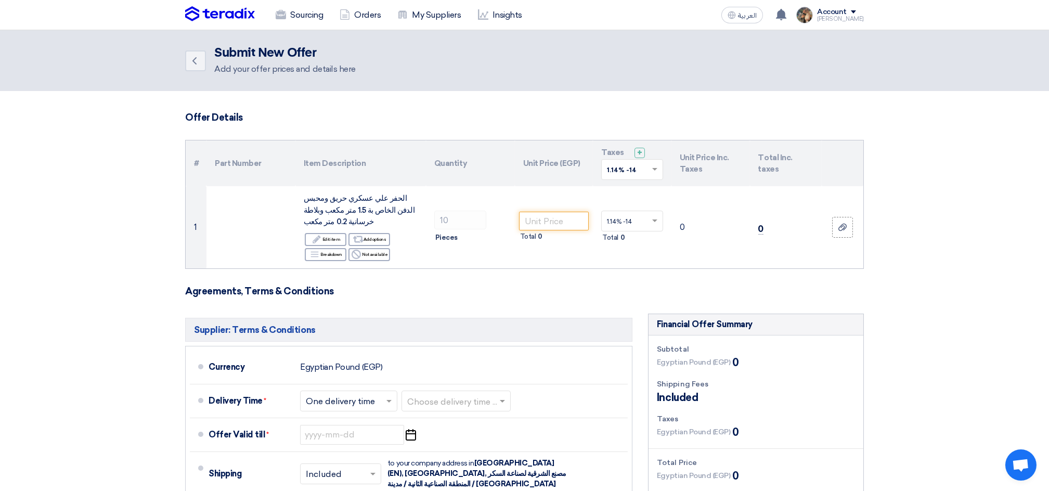
click at [629, 177] on input "text" at bounding box center [627, 170] width 40 height 17
click at [631, 208] on span "14% -14%" at bounding box center [623, 206] width 32 height 7
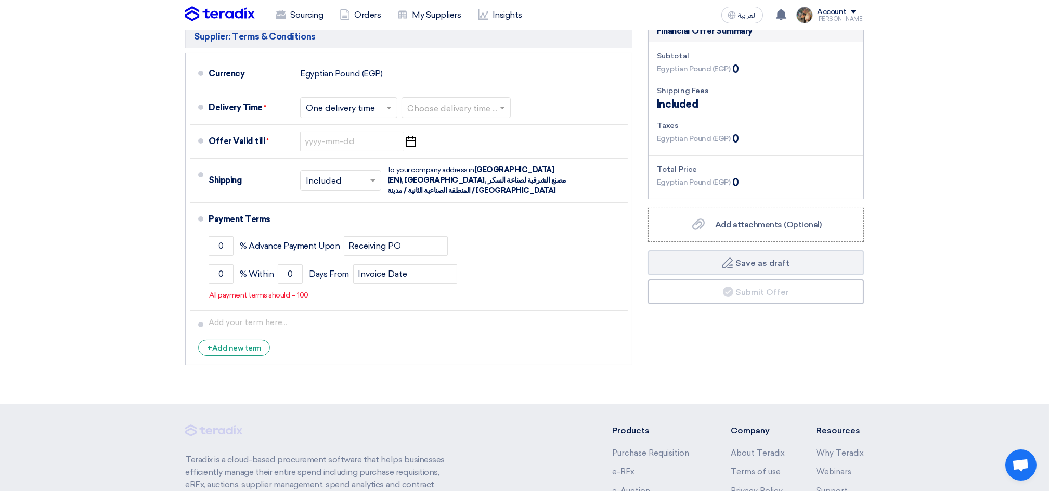
scroll to position [292, 0]
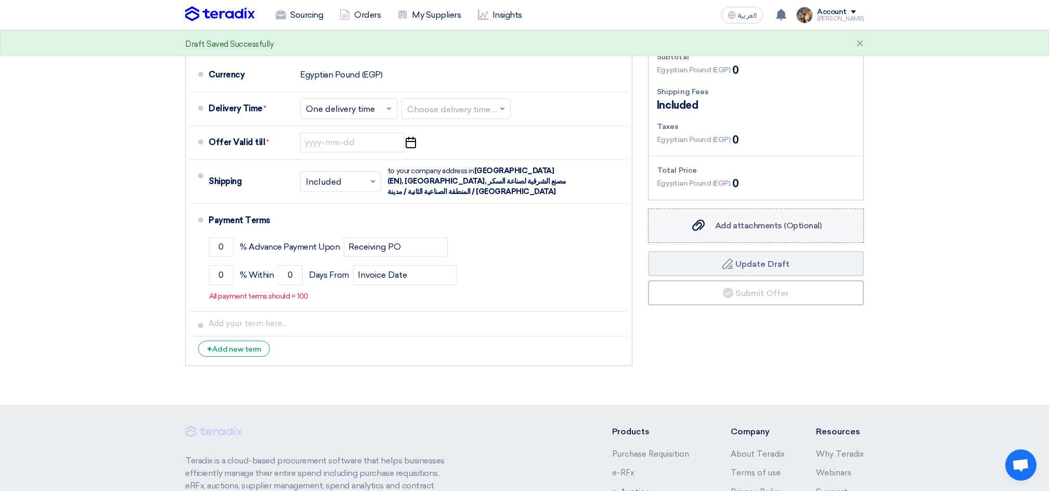
click at [709, 223] on div "Add attachments (Optional) Add attachments (Optional)" at bounding box center [755, 225] width 131 height 12
click at [0, 0] on input "Add attachments (Optional) Add attachments (Optional)" at bounding box center [0, 0] width 0 height 0
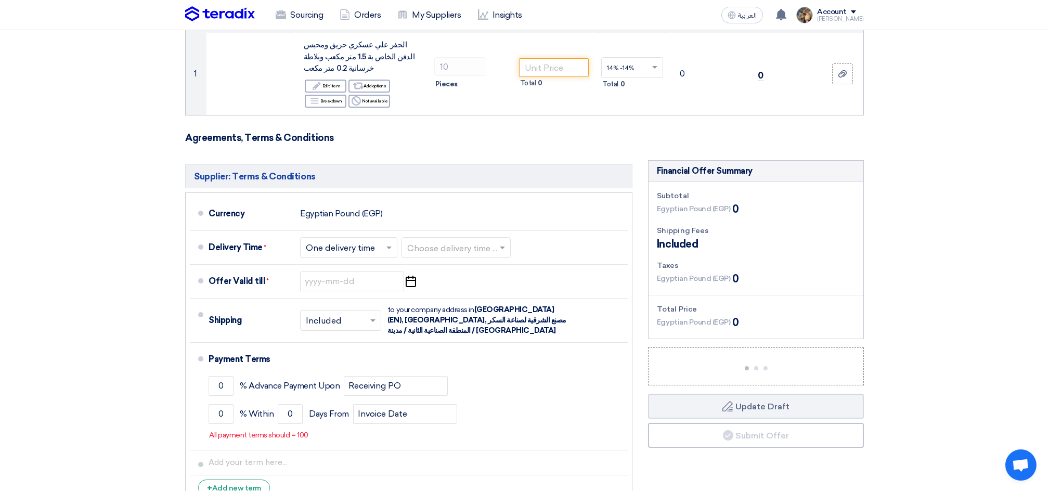
scroll to position [15, 0]
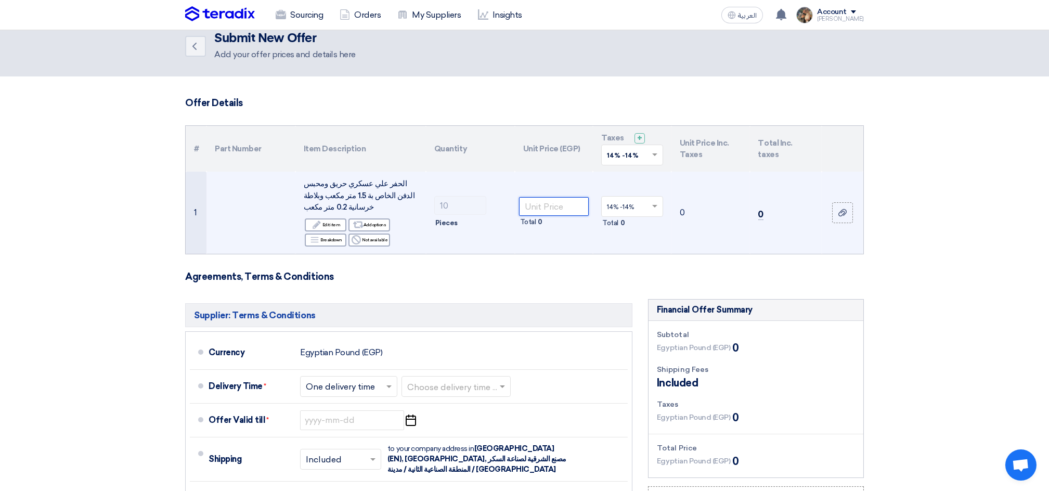
click at [562, 207] on input "number" at bounding box center [554, 206] width 70 height 19
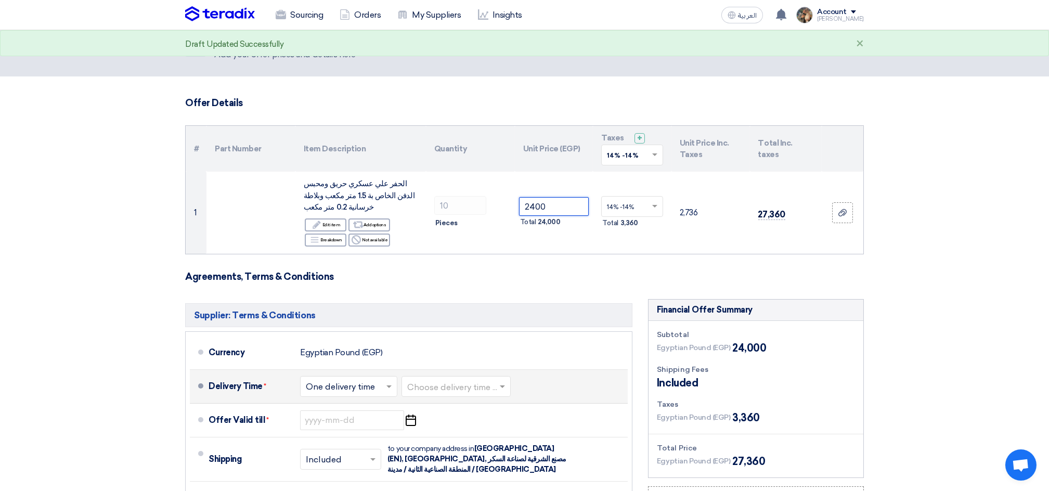
type input "2400"
click at [473, 384] on input "text" at bounding box center [456, 387] width 99 height 15
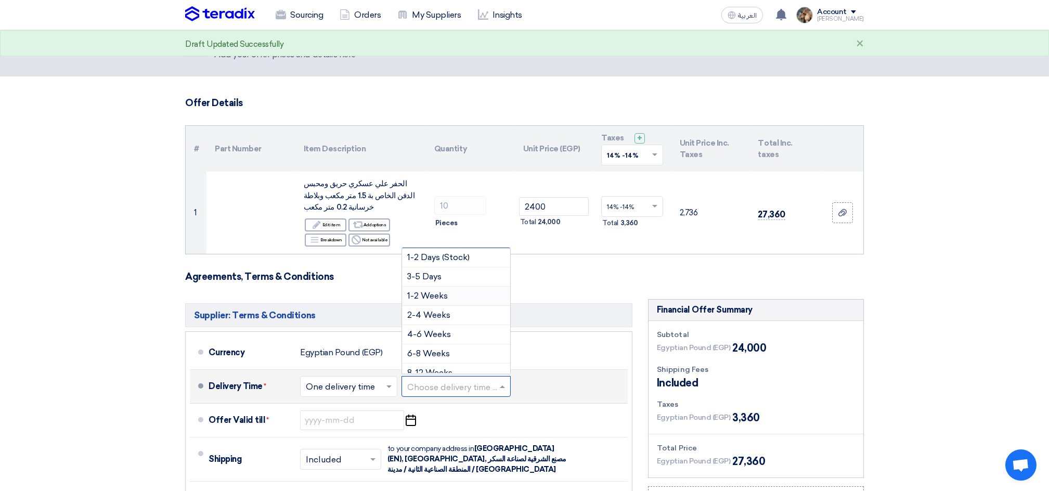
click at [429, 295] on span "1-2 Weeks" at bounding box center [427, 296] width 41 height 10
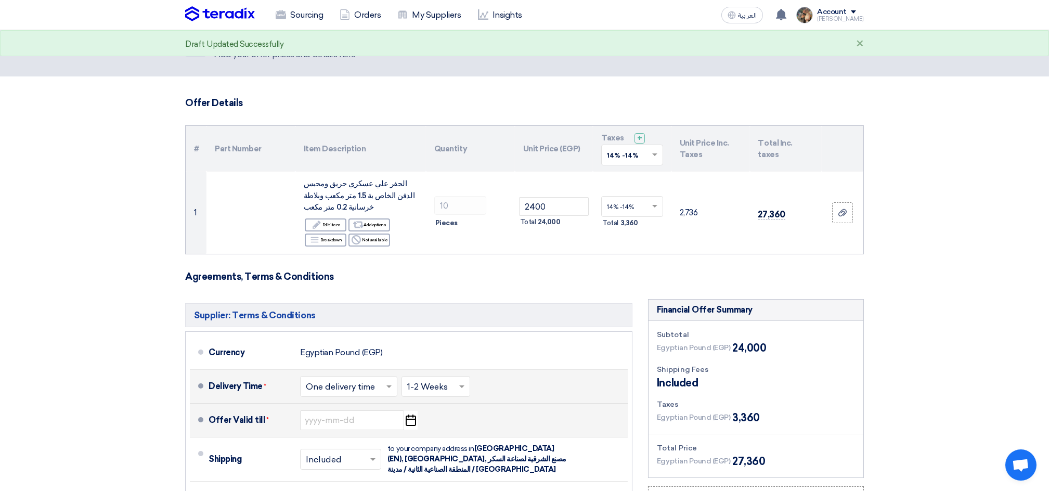
click at [406, 420] on use "button" at bounding box center [411, 419] width 10 height 11
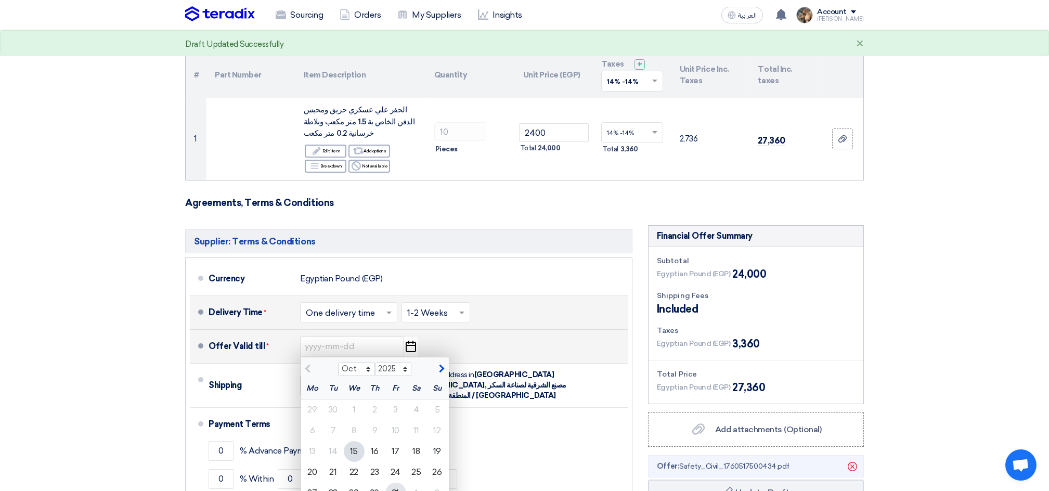
scroll to position [153, 0]
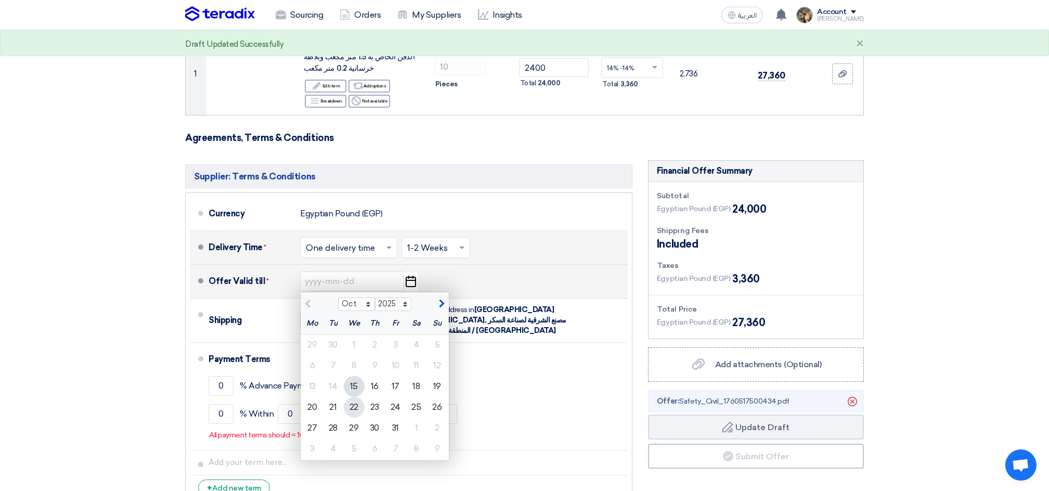
click at [355, 407] on div "22" at bounding box center [354, 407] width 21 height 21
type input "[DATE]"
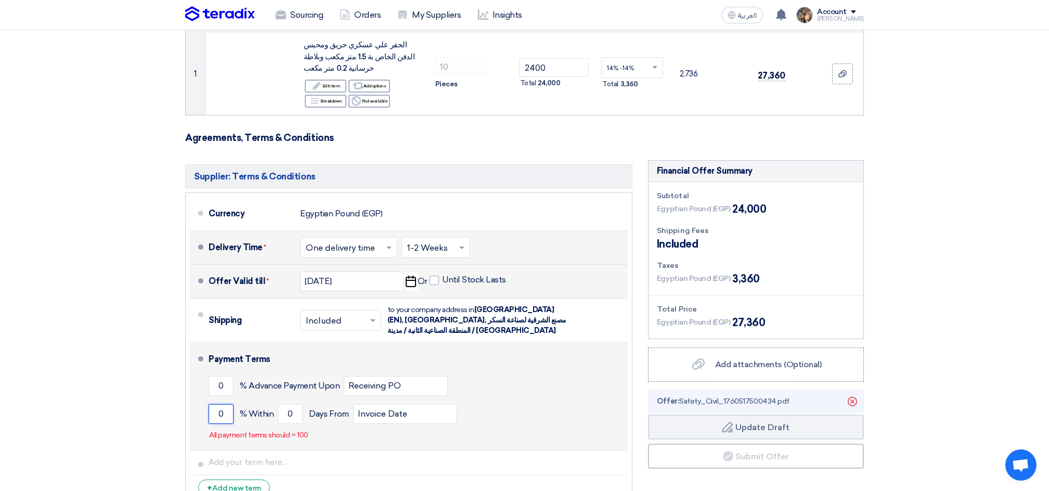
click at [220, 404] on input "0" at bounding box center [221, 414] width 25 height 20
type input "100"
click at [285, 404] on input "0" at bounding box center [290, 414] width 25 height 20
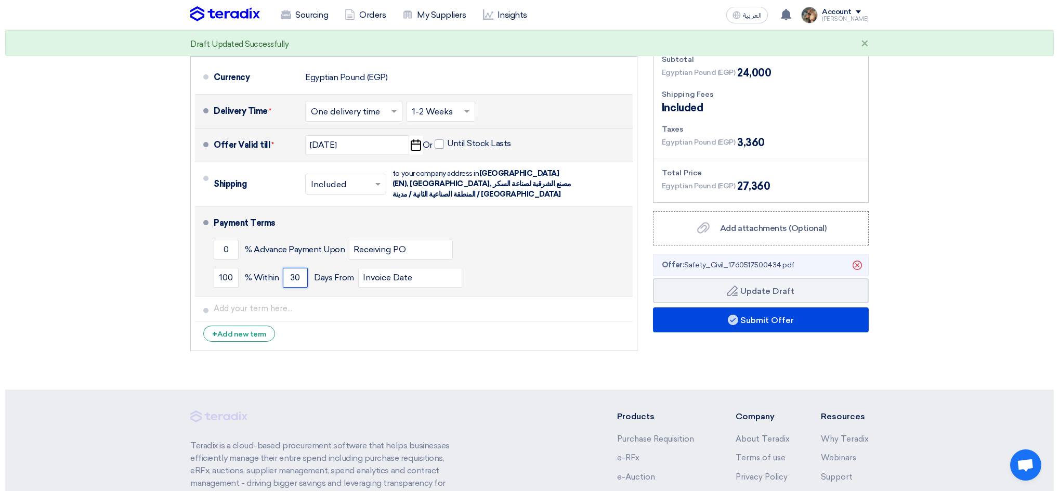
scroll to position [292, 0]
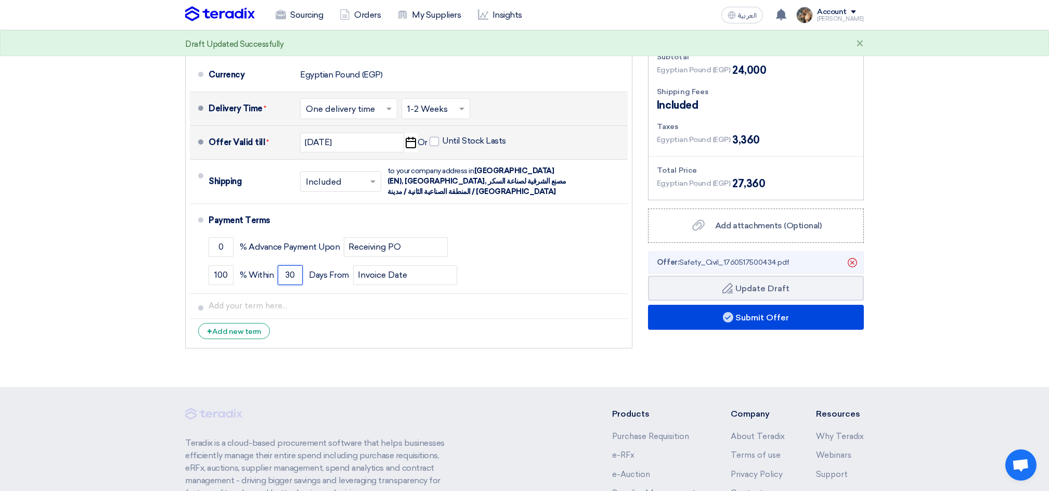
type input "30"
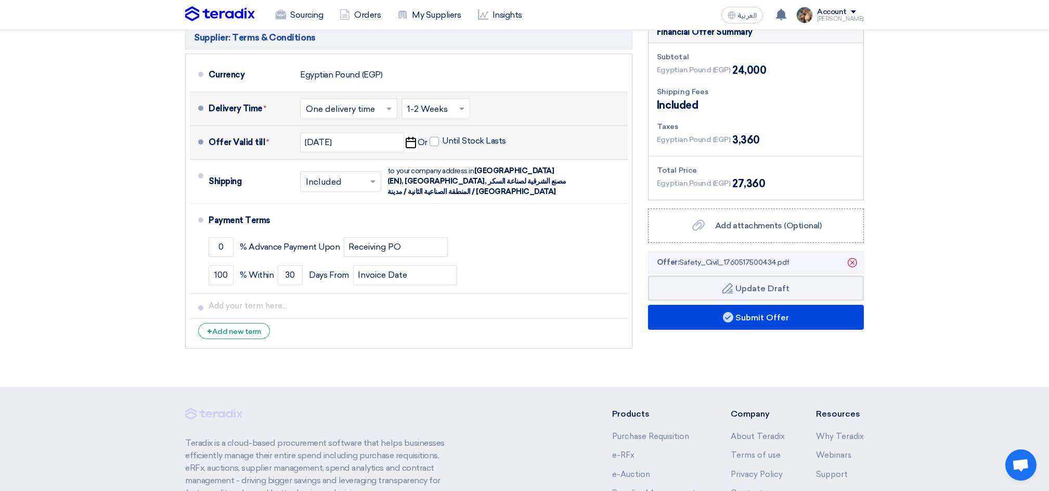
click at [649, 371] on section "Offer Details # Part Number Item Description Quantity Unit Price (EGP) Taxes + …" at bounding box center [524, 93] width 1049 height 588
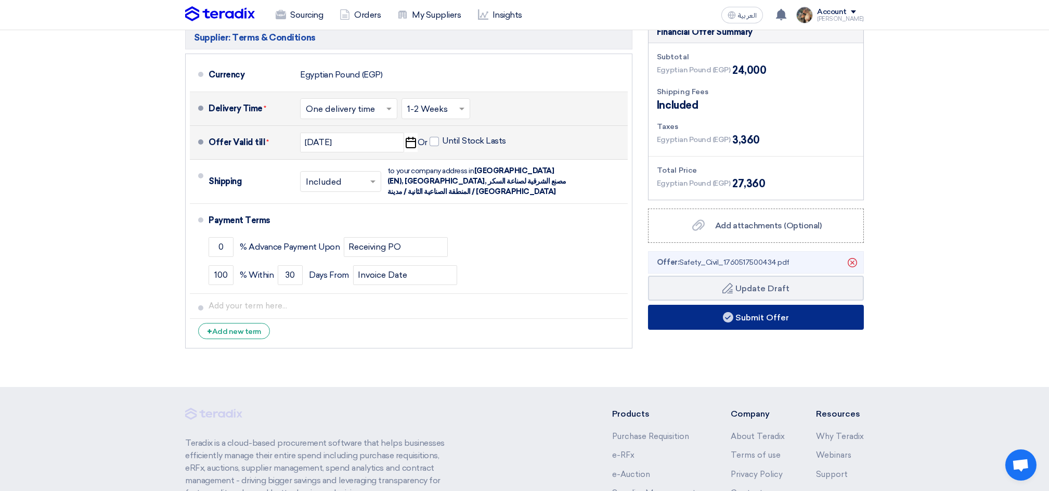
click at [767, 309] on button "Submit Offer" at bounding box center [756, 317] width 216 height 25
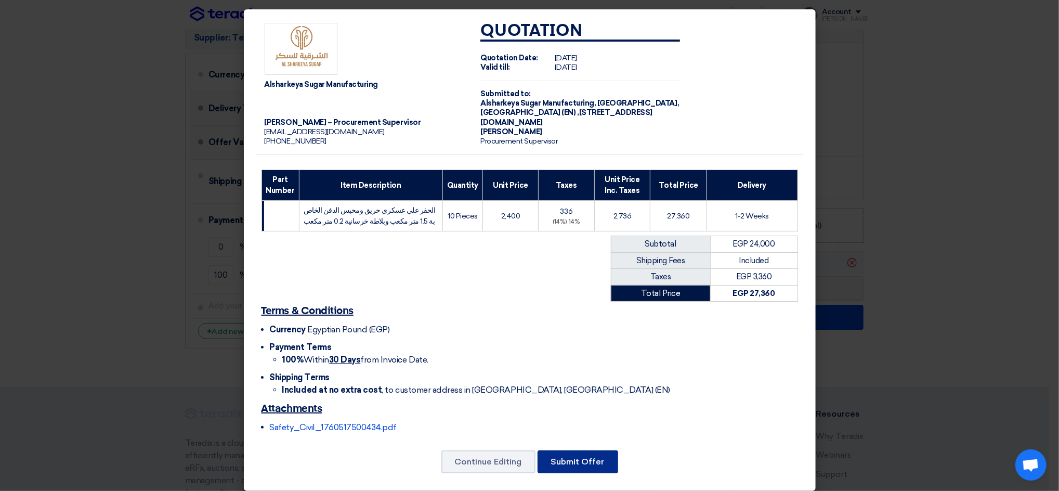
click at [583, 464] on button "Submit Offer" at bounding box center [578, 461] width 81 height 23
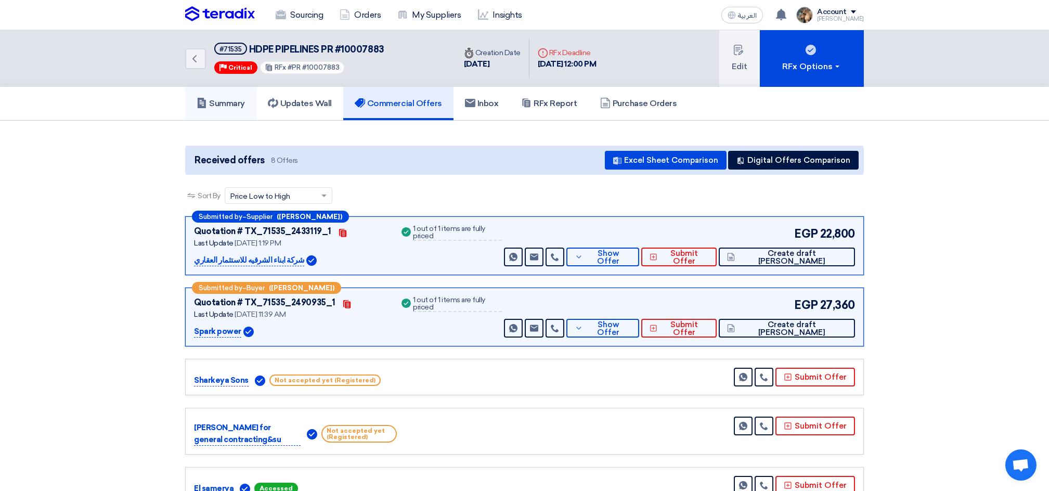
click at [211, 114] on link "Summary" at bounding box center [220, 103] width 71 height 33
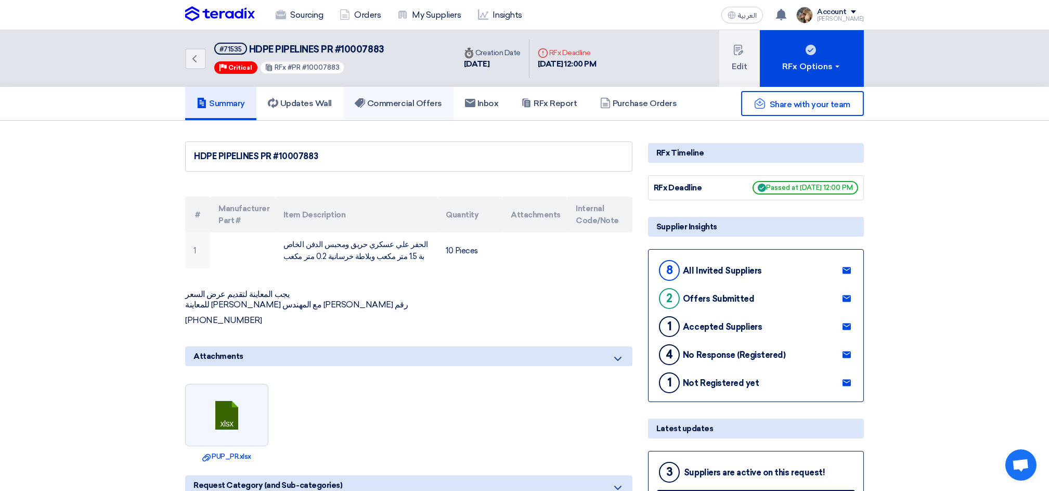
click at [373, 103] on h5 "Commercial Offers" at bounding box center [398, 103] width 87 height 10
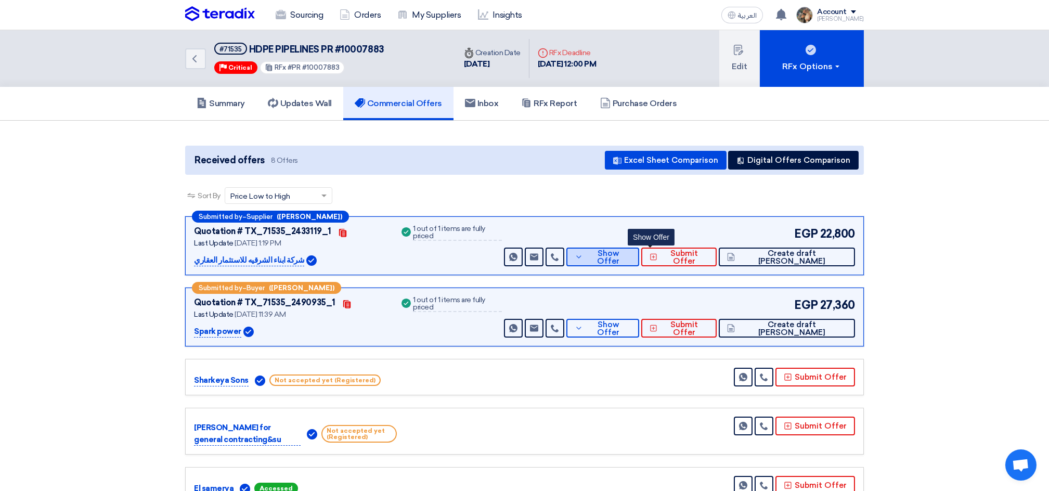
click at [631, 255] on span "Show Offer" at bounding box center [607, 258] width 45 height 16
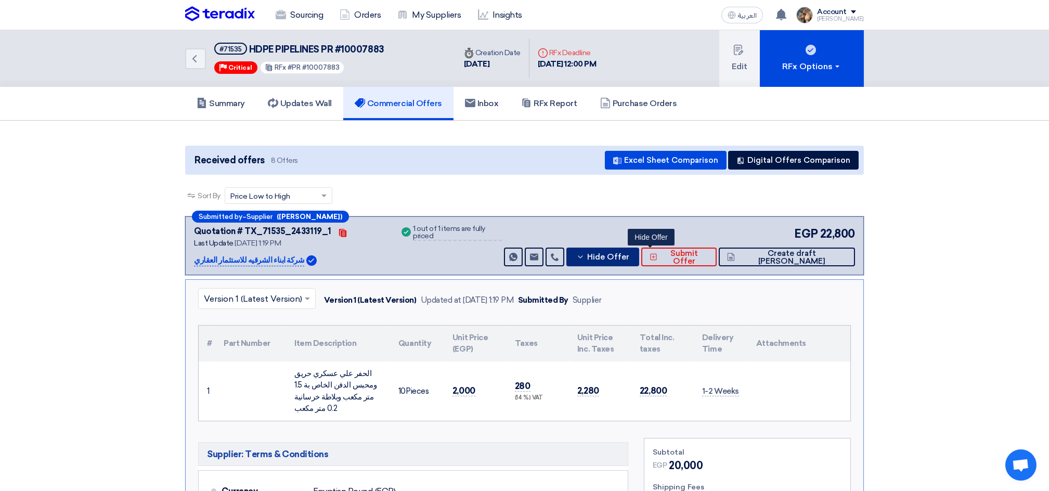
click at [629, 257] on span "Hide Offer" at bounding box center [608, 257] width 42 height 8
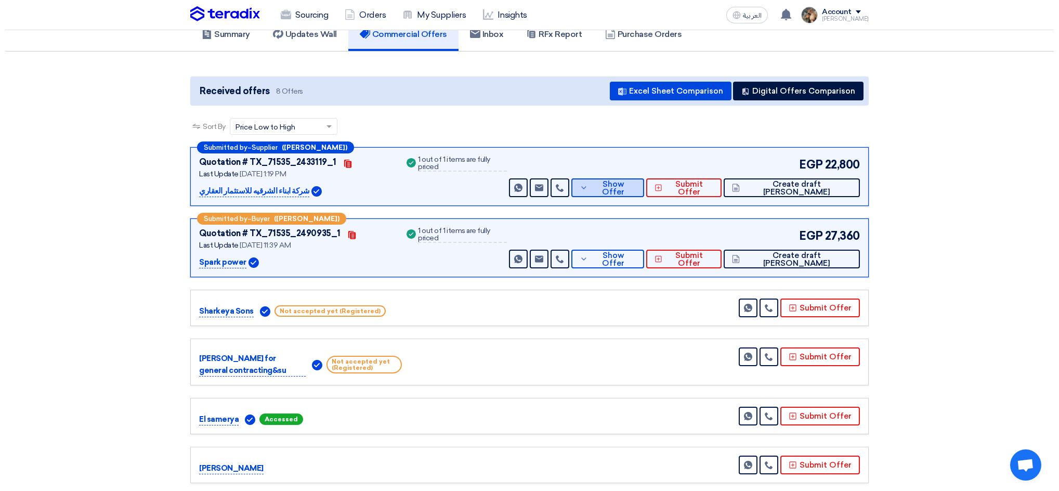
scroll to position [208, 0]
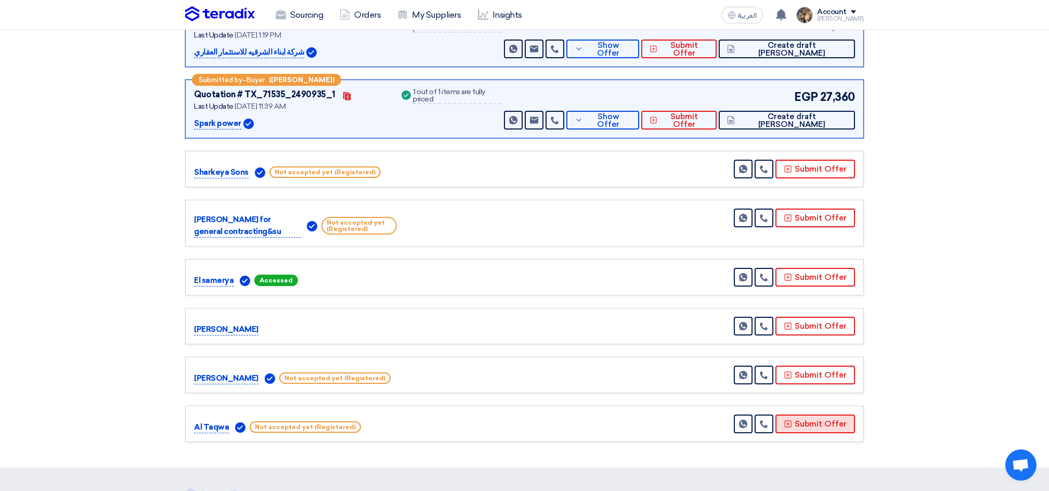
click at [851, 415] on button "Submit Offer" at bounding box center [815, 423] width 80 height 19
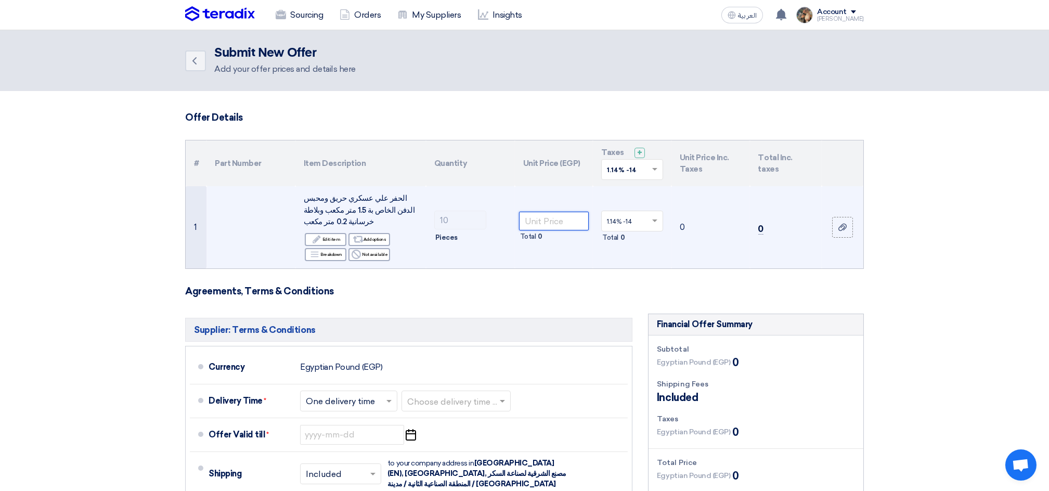
click at [537, 222] on input "number" at bounding box center [554, 221] width 70 height 19
type input "2"
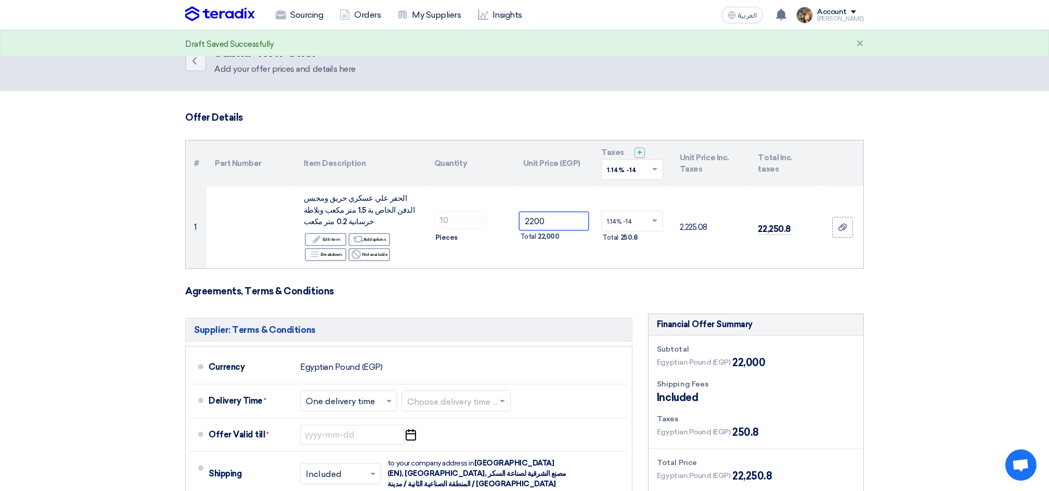
type input "2200"
click at [649, 172] on span at bounding box center [655, 169] width 13 height 9
click at [626, 206] on span "14% -14%" at bounding box center [623, 206] width 32 height 7
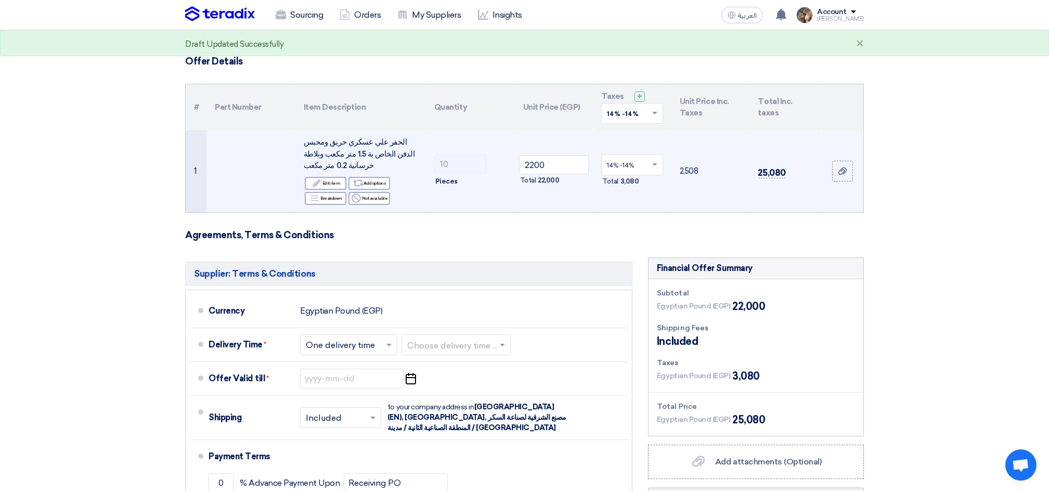
scroll to position [138, 0]
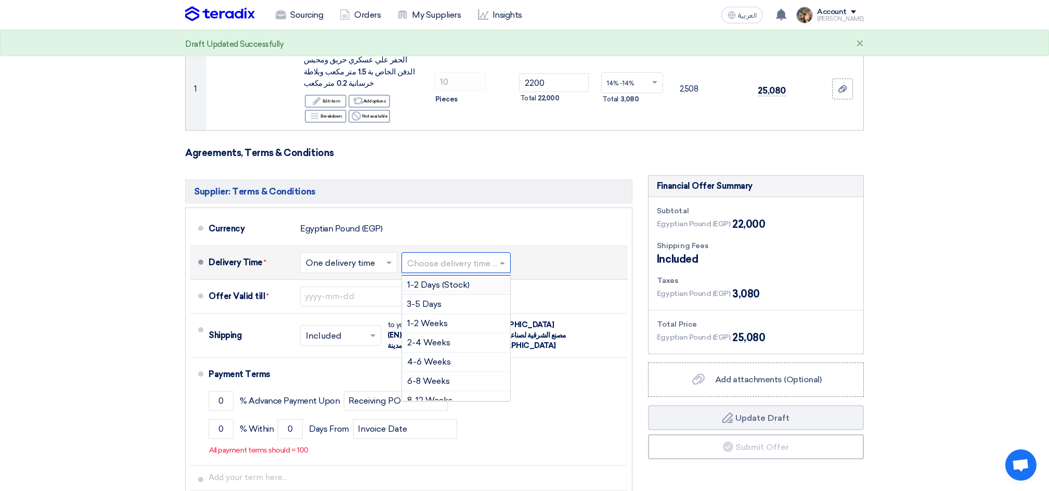
click at [483, 254] on div "Choose delivery time ..." at bounding box center [455, 262] width 109 height 21
click at [435, 308] on span "3-5 Days" at bounding box center [424, 304] width 34 height 10
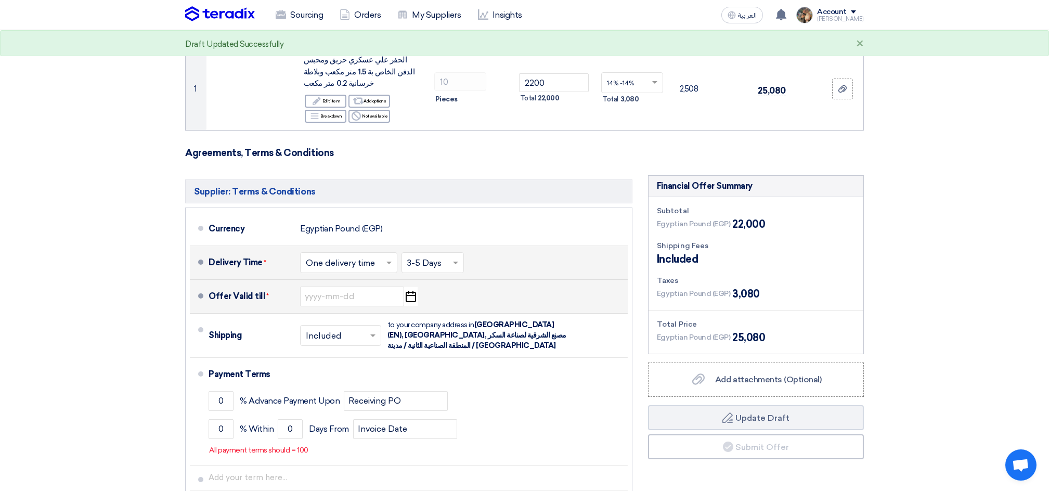
click at [407, 302] on icon "Pick a date" at bounding box center [410, 296] width 14 height 19
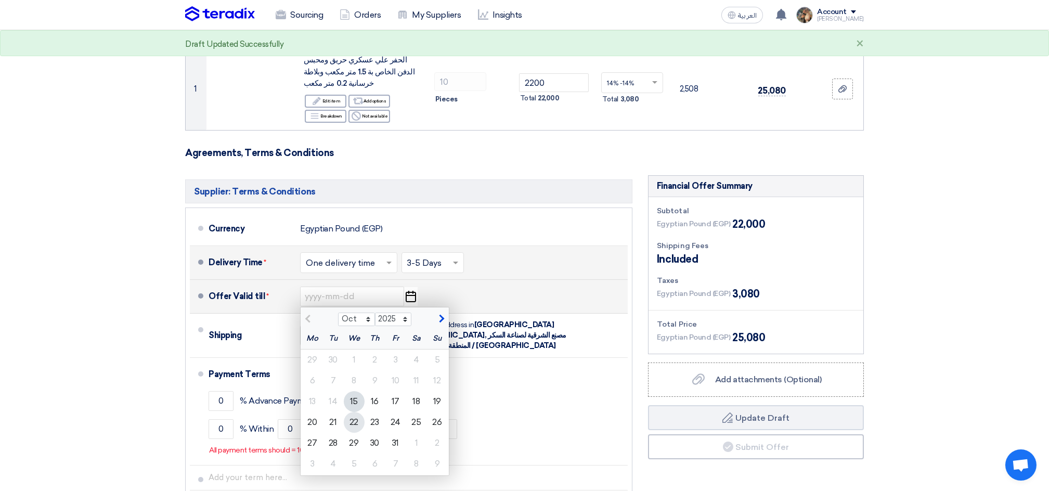
drag, startPoint x: 349, startPoint y: 422, endPoint x: 356, endPoint y: 412, distance: 11.2
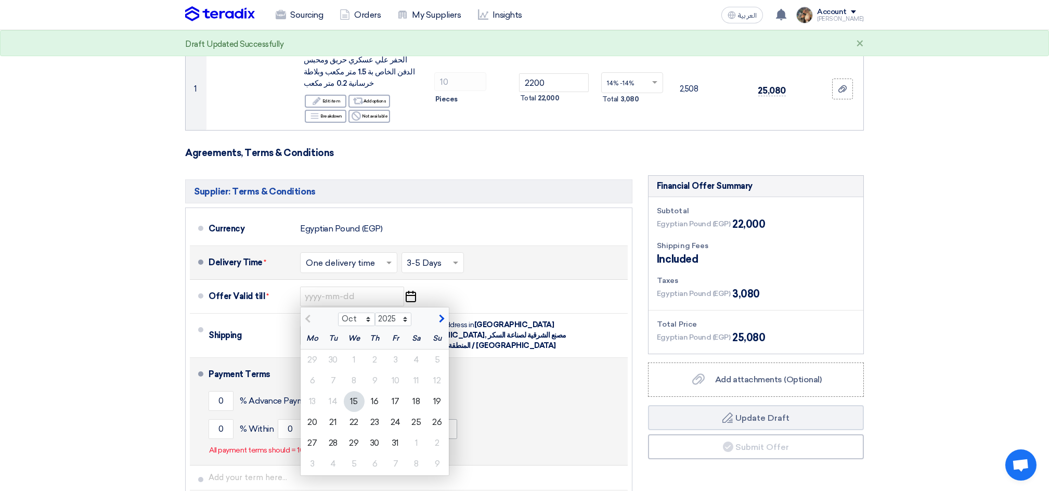
click at [350, 421] on div "22" at bounding box center [354, 422] width 21 height 21
type input "[DATE]"
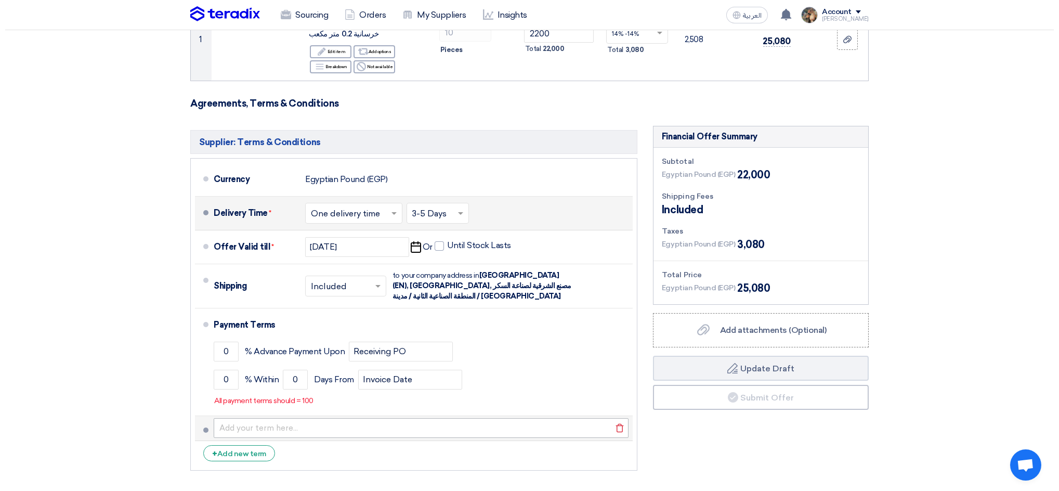
scroll to position [208, 0]
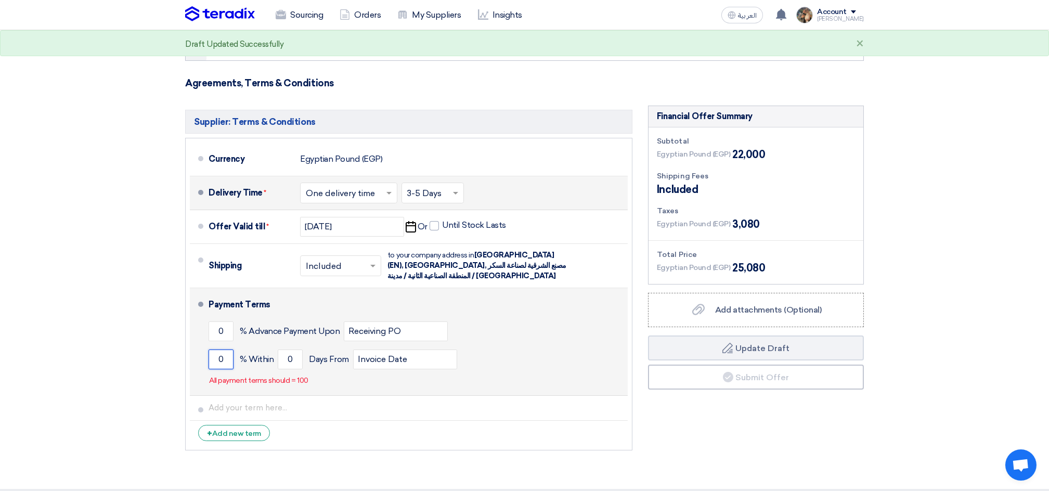
click at [213, 349] on input "0" at bounding box center [221, 359] width 25 height 20
type input "100"
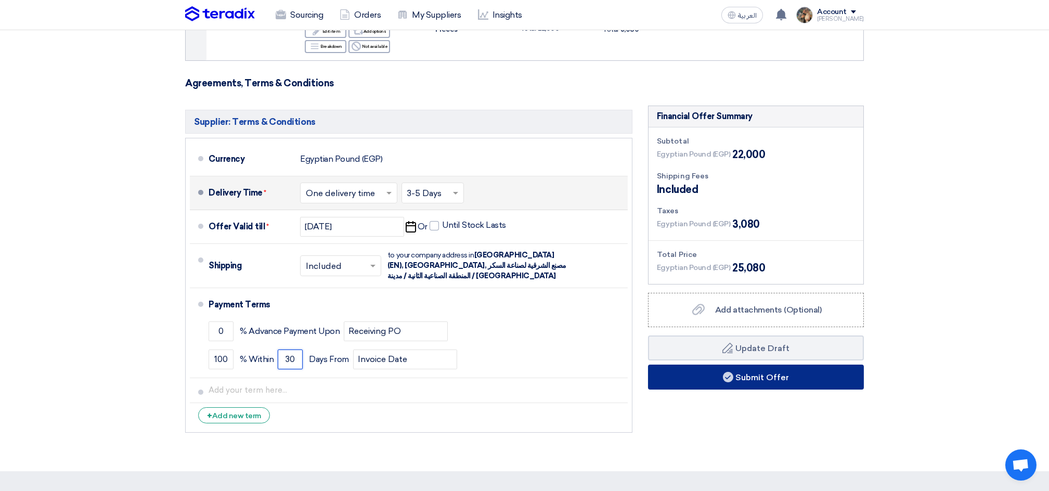
type input "30"
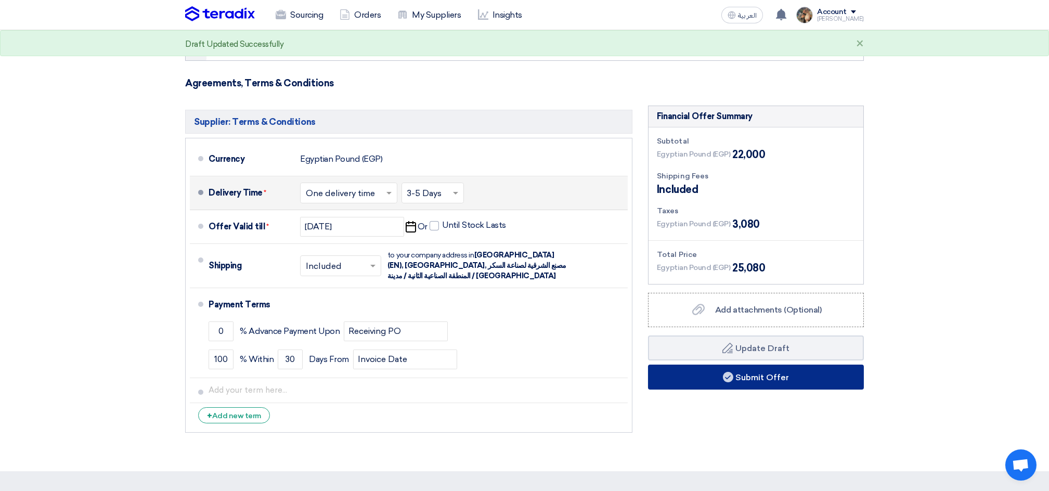
click at [751, 382] on button "Submit Offer" at bounding box center [756, 376] width 216 height 25
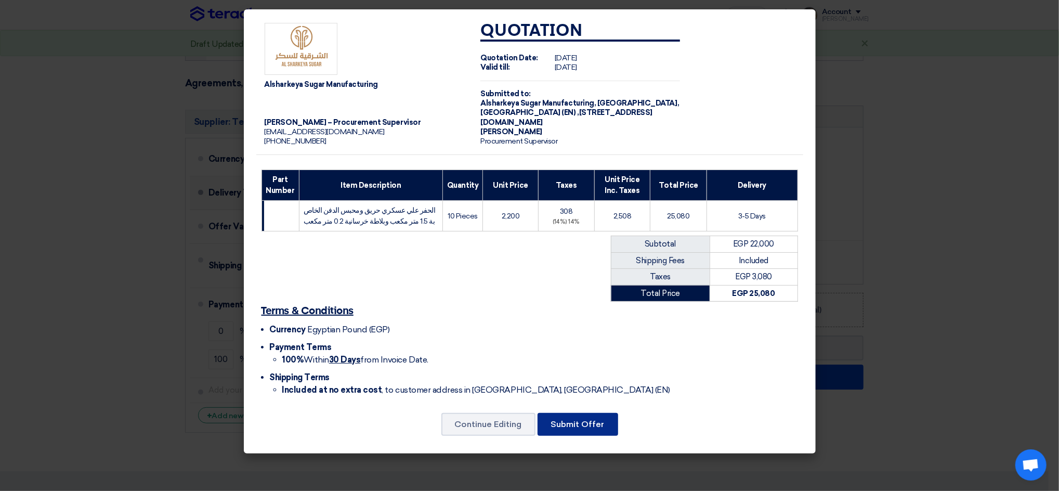
click at [568, 427] on button "Submit Offer" at bounding box center [578, 424] width 81 height 23
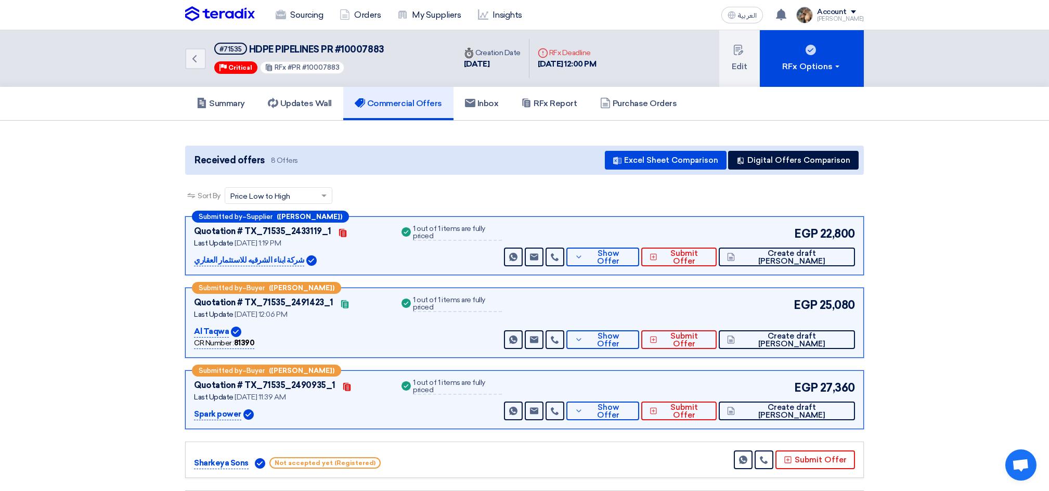
click at [371, 49] on span "HDPE PIPELINES PR #10007883" at bounding box center [316, 49] width 135 height 11
copy span "10007883"
click at [825, 163] on button "Digital Offers Comparison" at bounding box center [793, 160] width 131 height 19
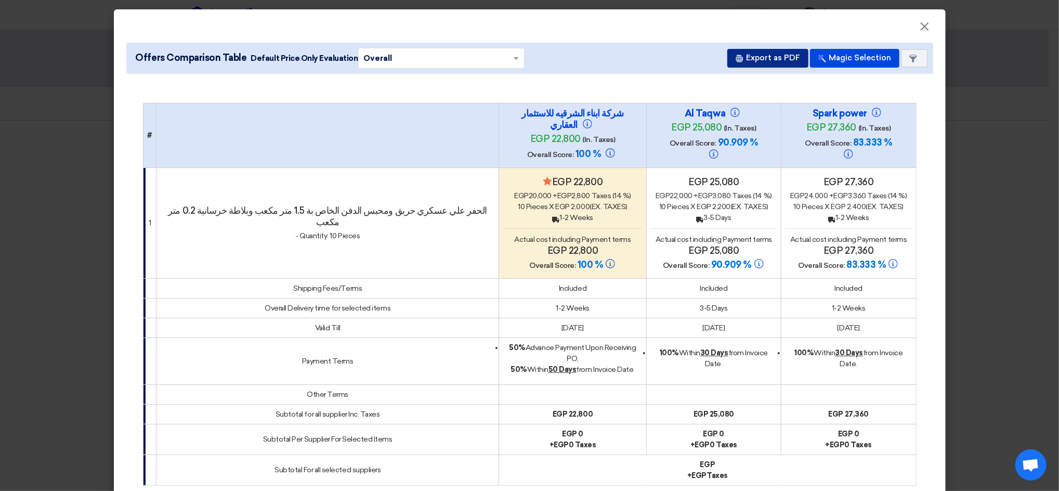
click at [779, 54] on button "Export as PDF" at bounding box center [767, 58] width 81 height 19
click at [43, 141] on modal-container "× Offers Comparison Table Default Price Only Evaluation × Overall × Export as P…" at bounding box center [529, 245] width 1059 height 491
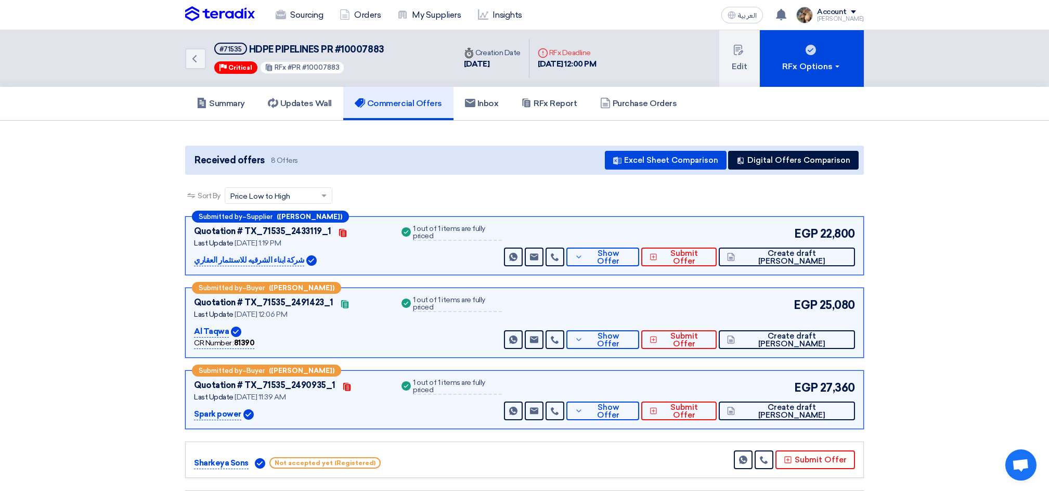
click at [330, 46] on span "HDPE PIPELINES PR #10007883" at bounding box center [316, 49] width 135 height 11
drag, startPoint x: 330, startPoint y: 46, endPoint x: 379, endPoint y: 45, distance: 48.4
click at [379, 45] on span "HDPE PIPELINES PR #10007883" at bounding box center [316, 49] width 135 height 11
copy span "PR #10007883"
click at [555, 111] on link "RFx Report" at bounding box center [549, 103] width 79 height 33
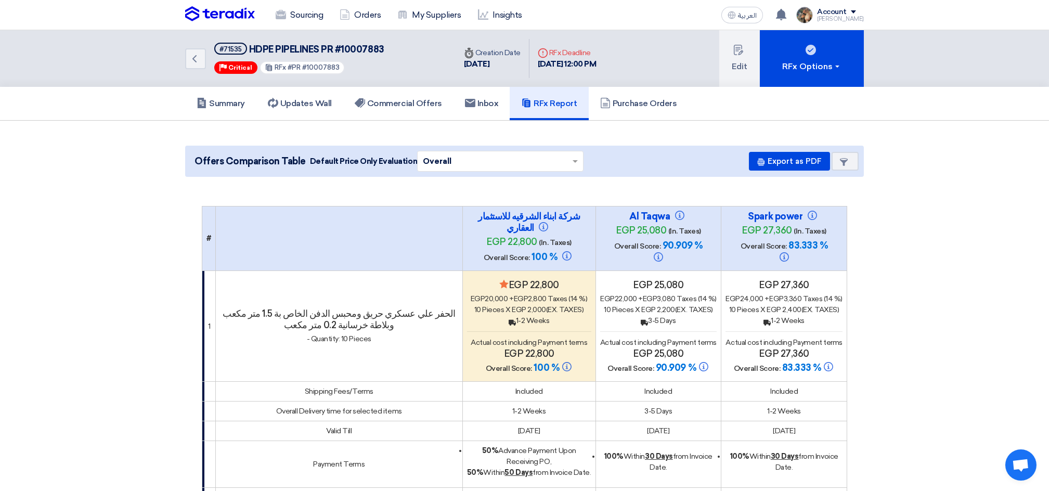
drag, startPoint x: 648, startPoint y: 224, endPoint x: 596, endPoint y: 220, distance: 51.6
click at [600, 220] on div "Al Taqwa egp 25,080 (In. Taxes) Overall Score: 90.909 %" at bounding box center [658, 239] width 117 height 56
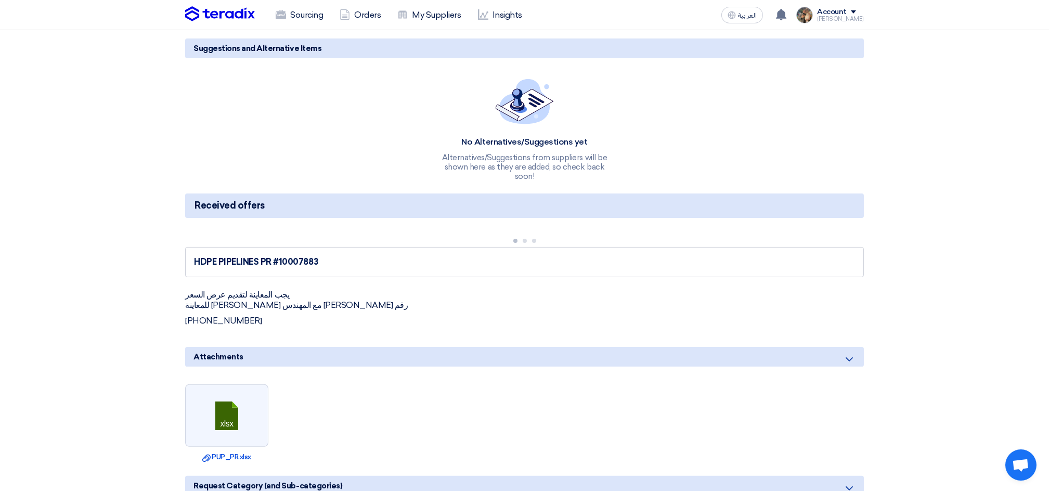
scroll to position [1525, 0]
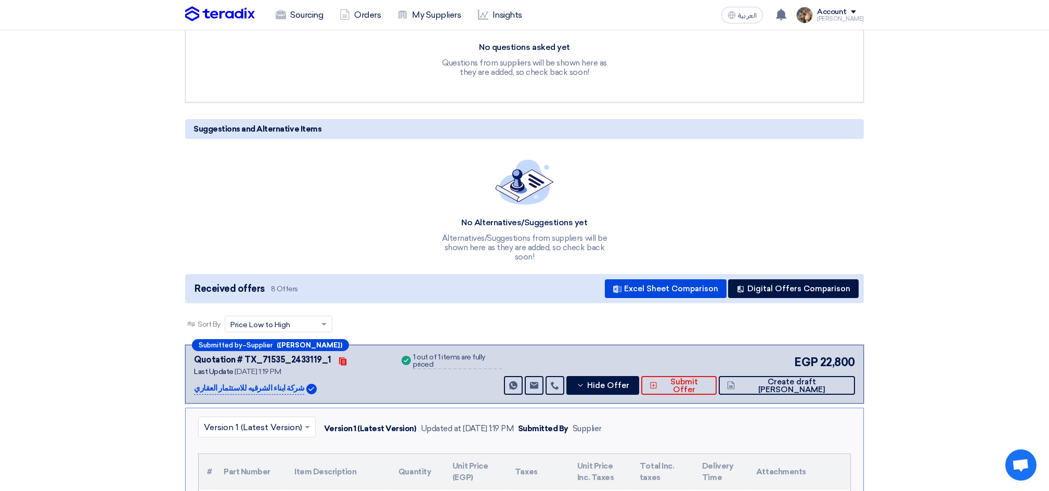
drag, startPoint x: 594, startPoint y: 212, endPoint x: 558, endPoint y: 219, distance: 36.5
click at [558, 219] on div "No Alternatives/Suggestions yet" at bounding box center [524, 222] width 177 height 11
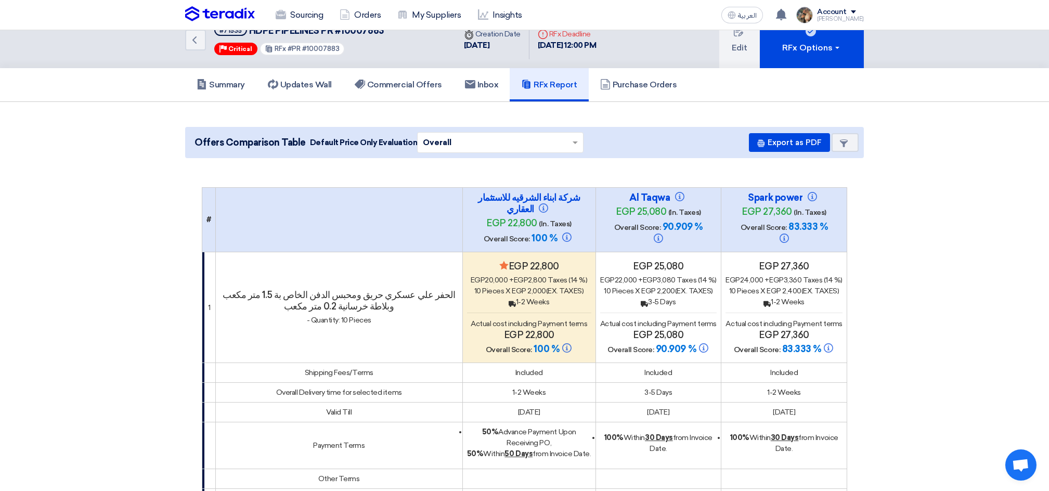
scroll to position [0, 0]
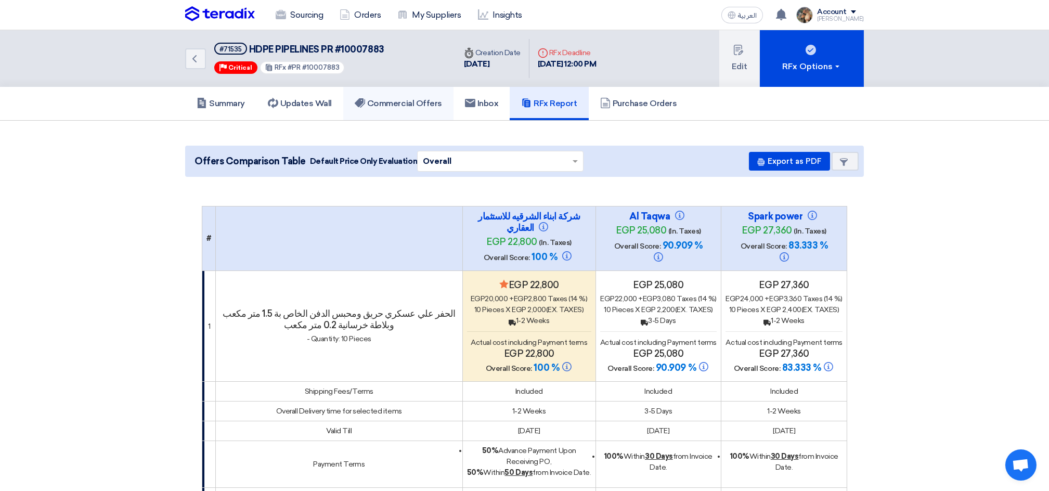
click at [417, 110] on link "Commercial Offers" at bounding box center [398, 103] width 110 height 33
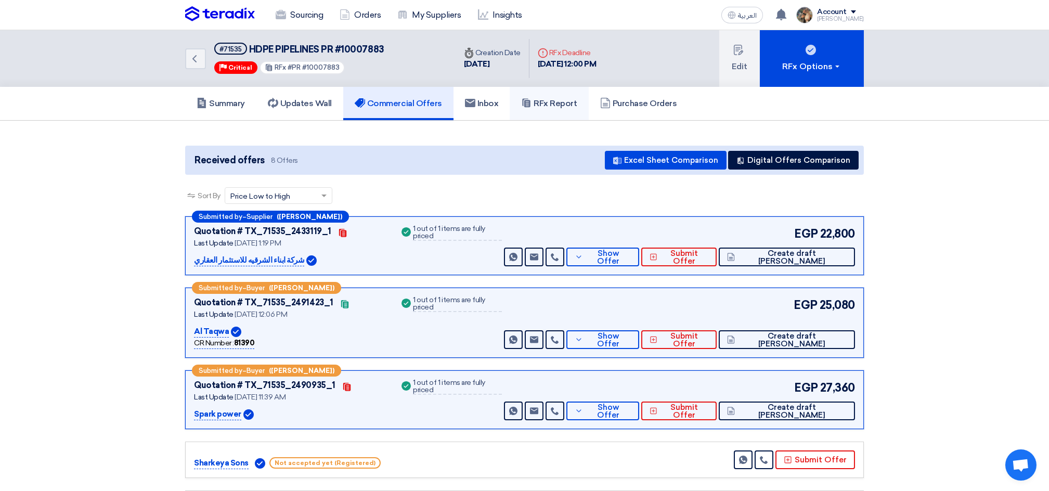
click at [559, 105] on h5 "RFx Report" at bounding box center [549, 103] width 56 height 10
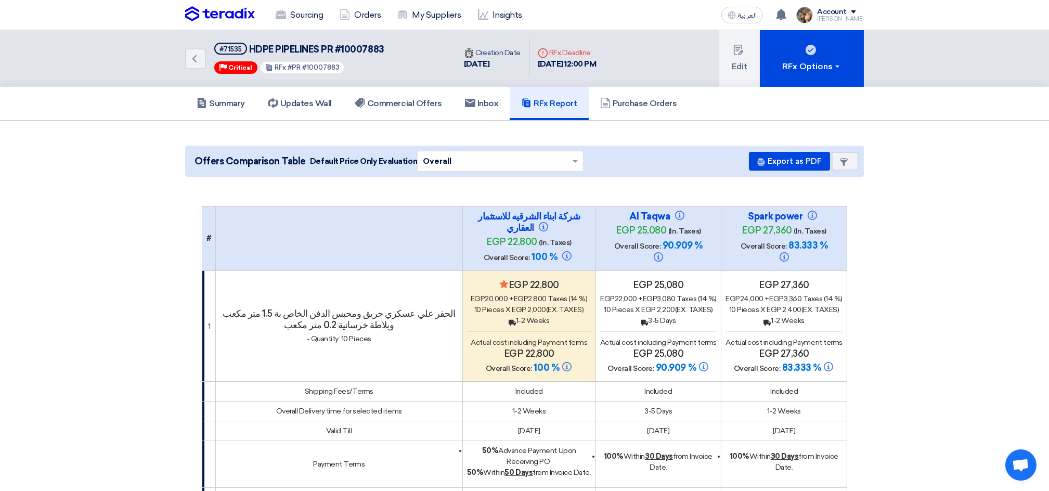
click at [214, 11] on img at bounding box center [220, 14] width 70 height 16
